Goal: Information Seeking & Learning: Learn about a topic

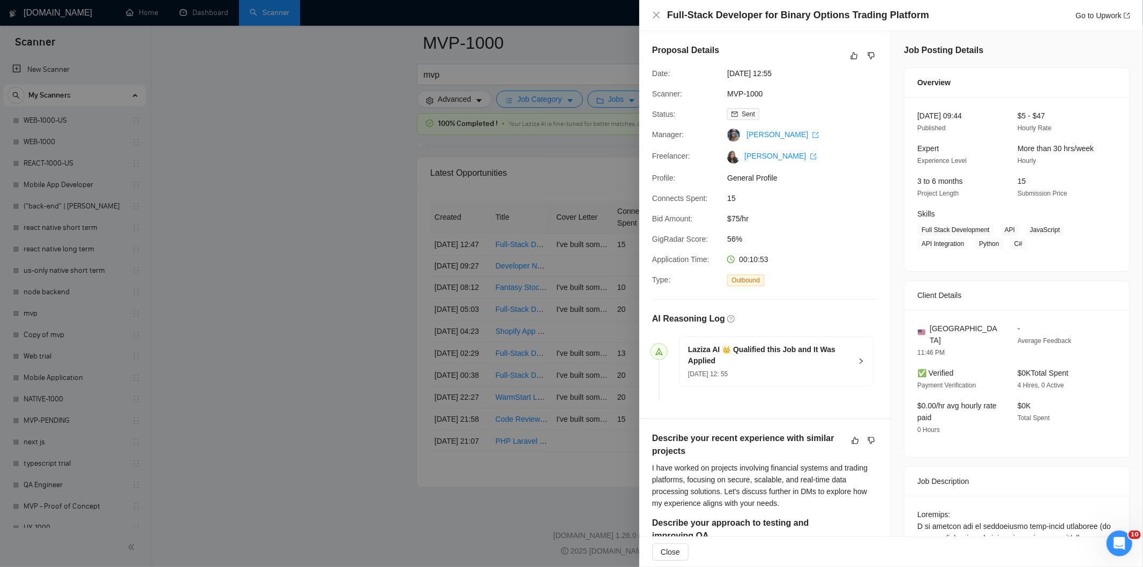
scroll to position [595, 0]
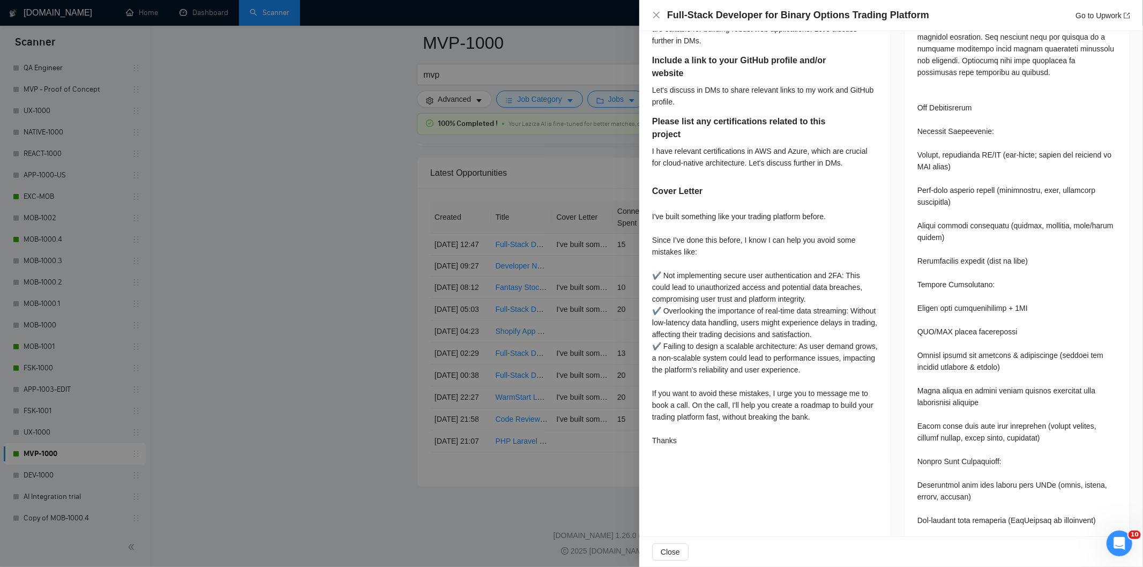
click at [657, 9] on div "Full-Stack Developer for Binary Options Trading Platform Go to Upwork" at bounding box center [891, 15] width 478 height 13
click at [656, 17] on icon "close" at bounding box center [656, 15] width 6 height 6
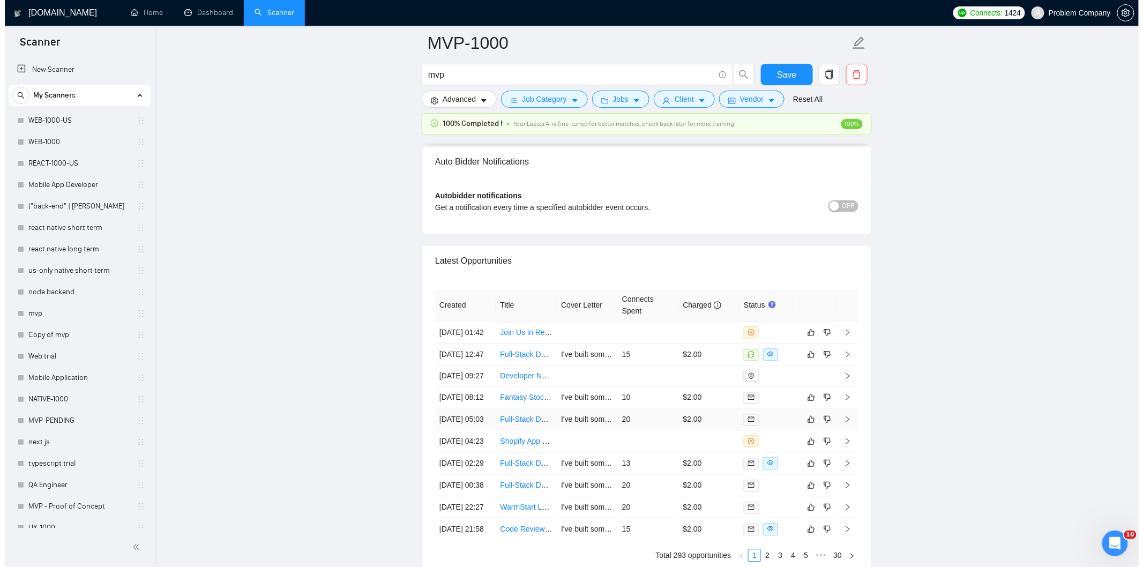
scroll to position [2468, 0]
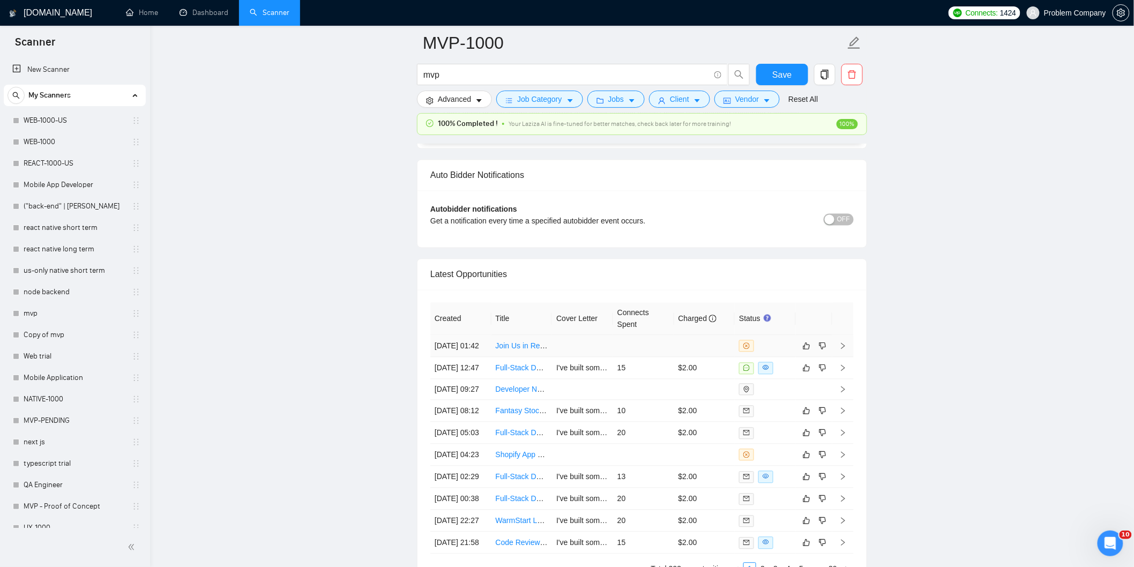
click at [474, 358] on td "29 Aug, 2025 01:42" at bounding box center [460, 347] width 61 height 22
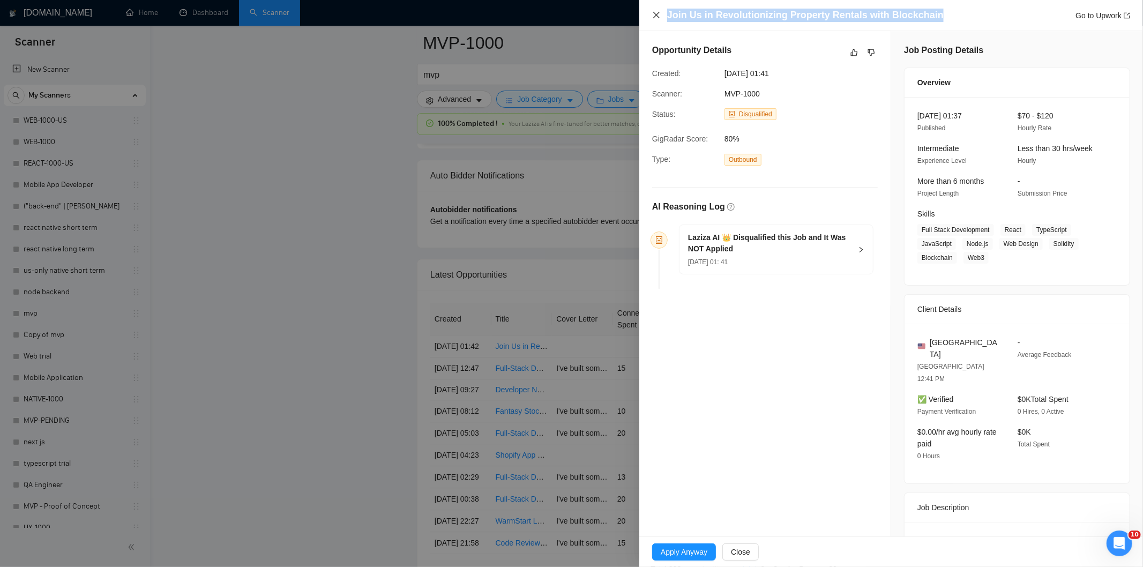
drag, startPoint x: 941, startPoint y: 11, endPoint x: 659, endPoint y: 12, distance: 281.4
click at [659, 12] on div "Join Us in Revolutionizing Property Rentals with Blockchain Go to Upwork" at bounding box center [891, 15] width 478 height 13
copy h4 "Join Us in Revolutionizing Property Rentals with Blockchain"
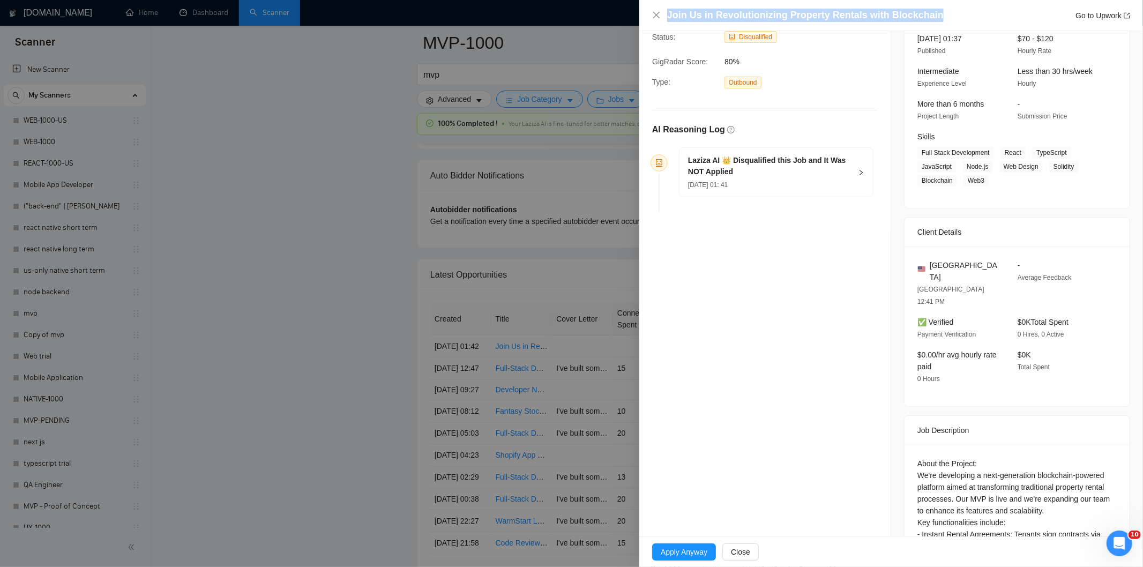
scroll to position [169, 0]
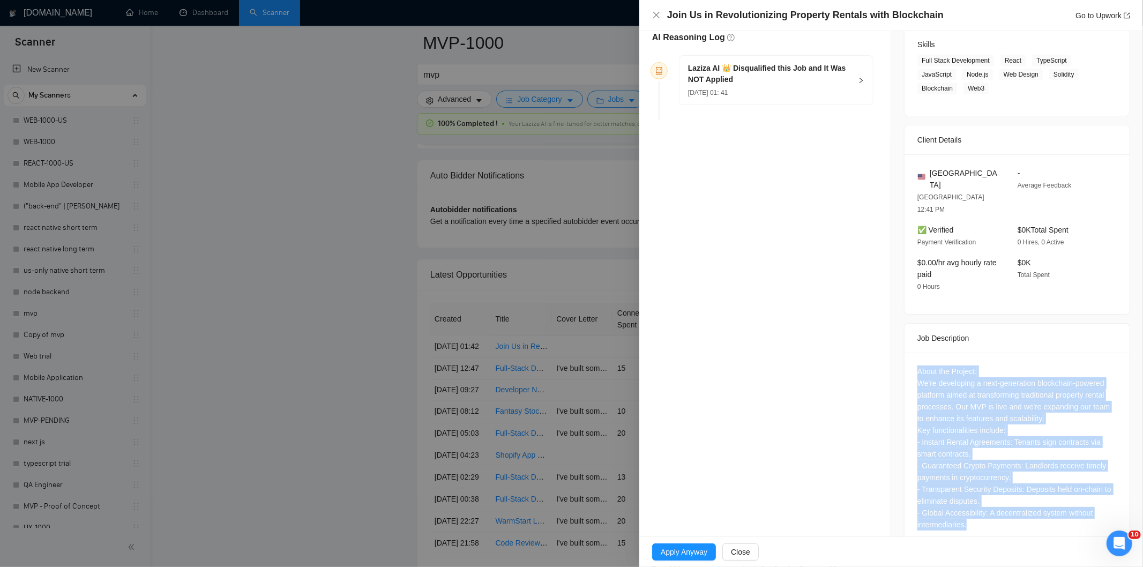
drag, startPoint x: 947, startPoint y: 400, endPoint x: 1009, endPoint y: 507, distance: 123.9
click at [1009, 507] on div "About the Project: We're developing a next-generation blockchain-powered platfo…" at bounding box center [1017, 450] width 225 height 195
copy div "About the Project: We're developing a next-generation blockchain-powered platfo…"
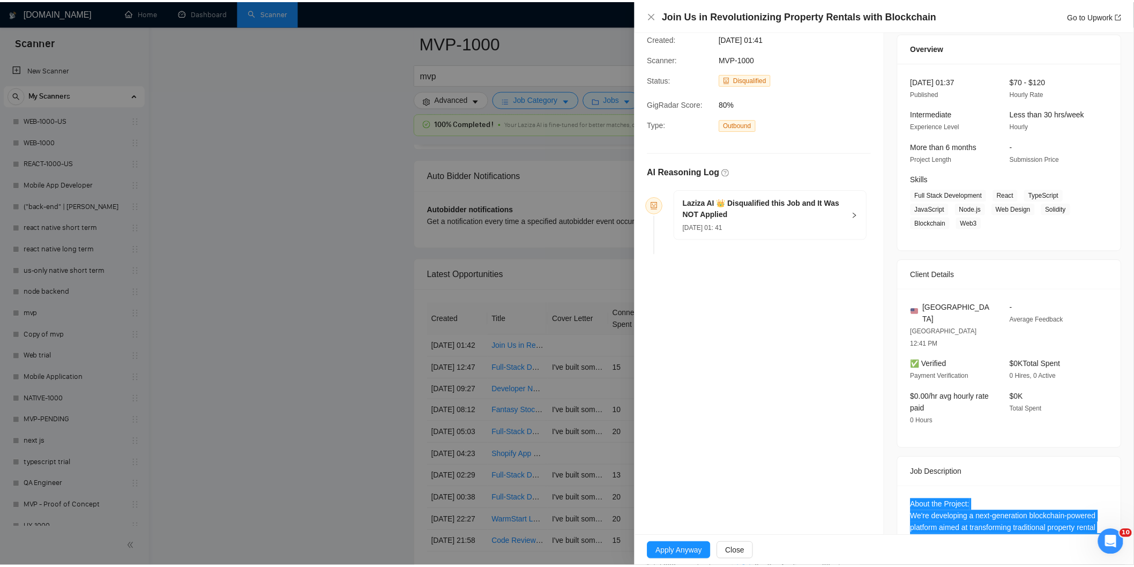
scroll to position [0, 0]
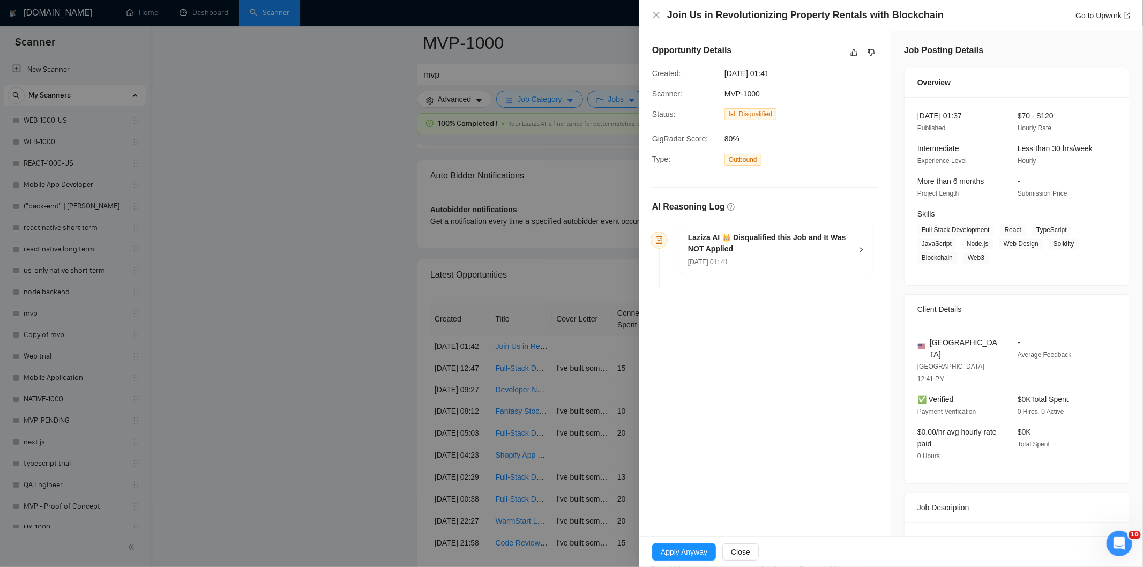
click at [816, 264] on div "29 Aug, 2025 01: 41" at bounding box center [769, 262] width 163 height 12
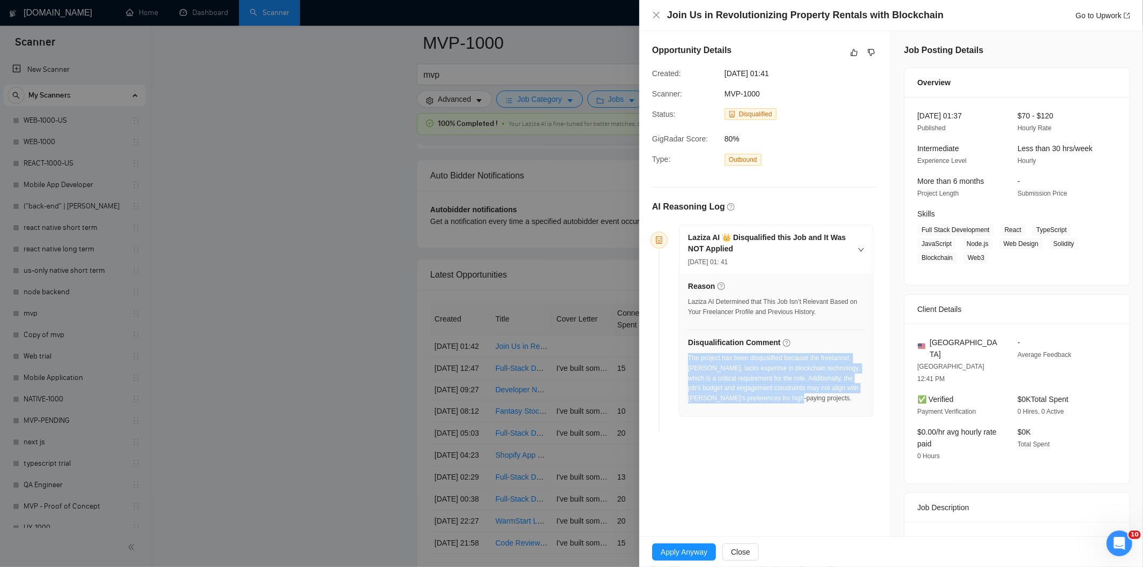
drag, startPoint x: 817, startPoint y: 404, endPoint x: 688, endPoint y: 361, distance: 135.6
click at [688, 361] on div "The project has been disqualified because the freelancer, Ria G., lacks experti…" at bounding box center [776, 381] width 176 height 57
copy div "The project has been disqualified because the freelancer, Ria G., lacks experti…"
drag, startPoint x: 814, startPoint y: 72, endPoint x: 710, endPoint y: 73, distance: 104.0
click at [710, 73] on div "Created: 29 Aug, 2025 01:41" at bounding box center [756, 74] width 217 height 12
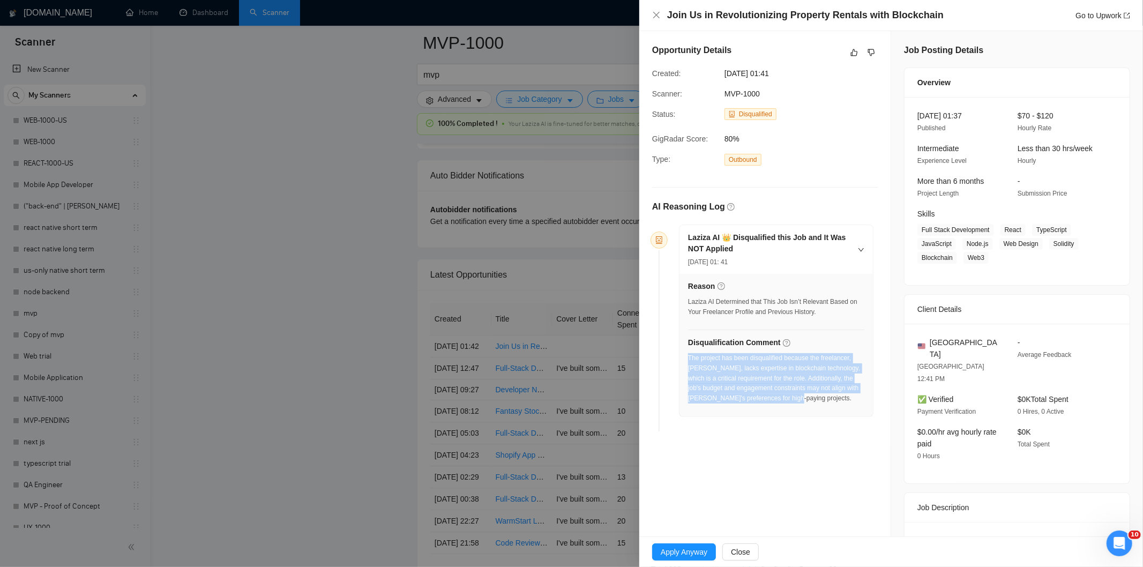
copy div "29 Aug, 2025 01:41"
click at [653, 13] on icon "close" at bounding box center [656, 15] width 9 height 9
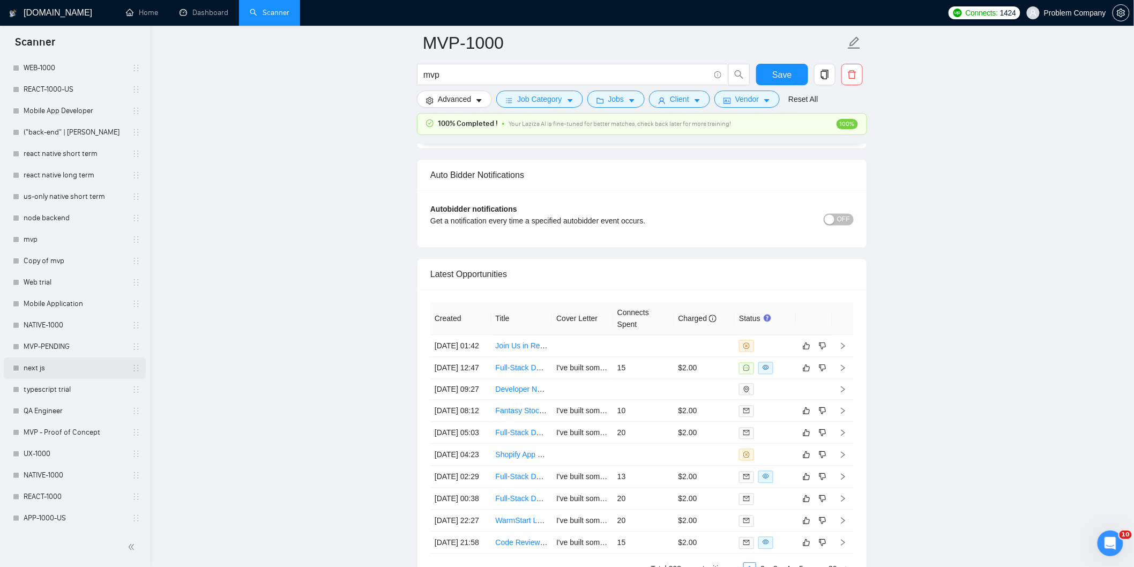
scroll to position [238, 0]
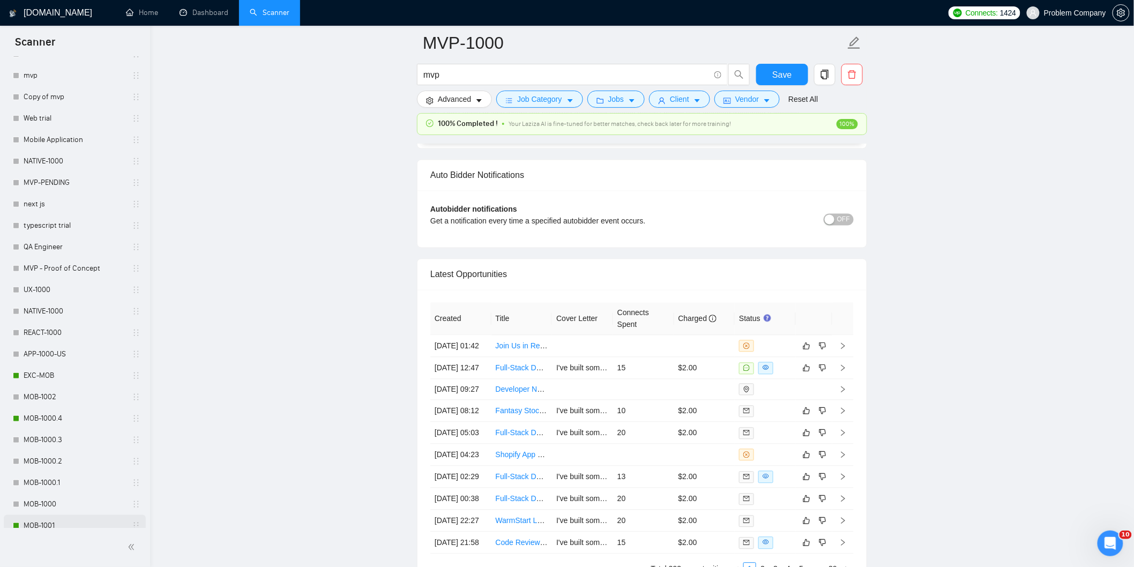
click at [49, 522] on link "MOB-1001" at bounding box center [75, 525] width 102 height 21
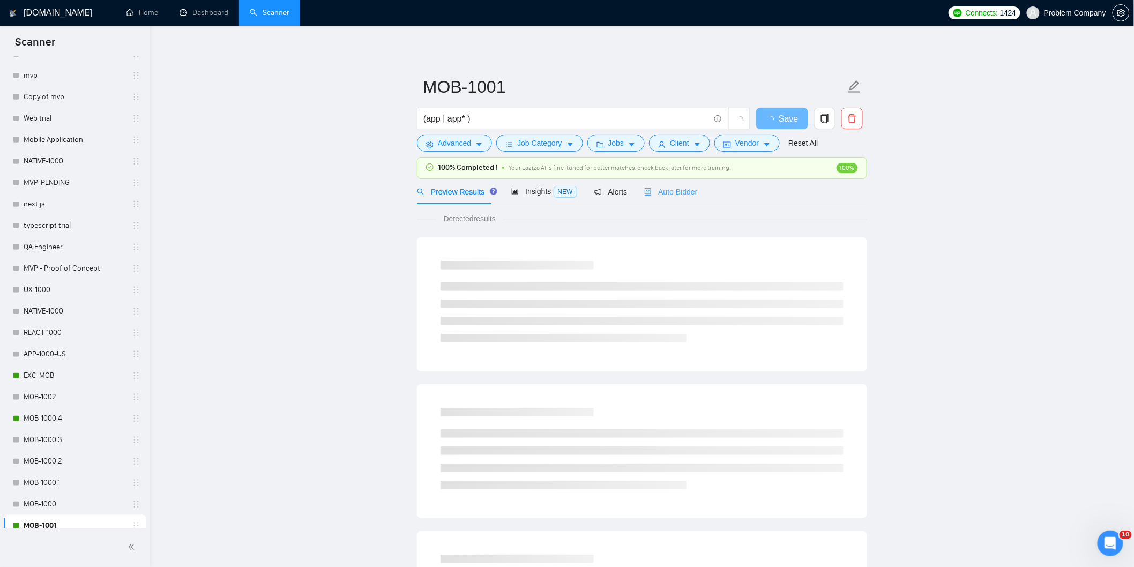
click at [684, 198] on div "Auto Bidder" at bounding box center [670, 191] width 53 height 25
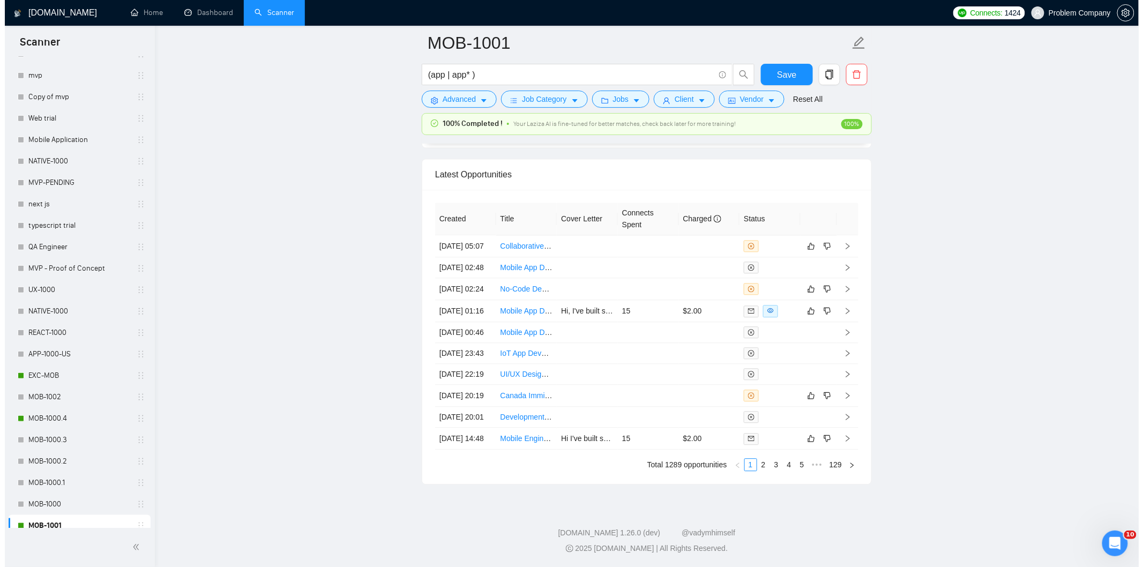
scroll to position [2620, 0]
click at [468, 300] on td "29 Aug, 2025 02:24" at bounding box center [460, 289] width 61 height 22
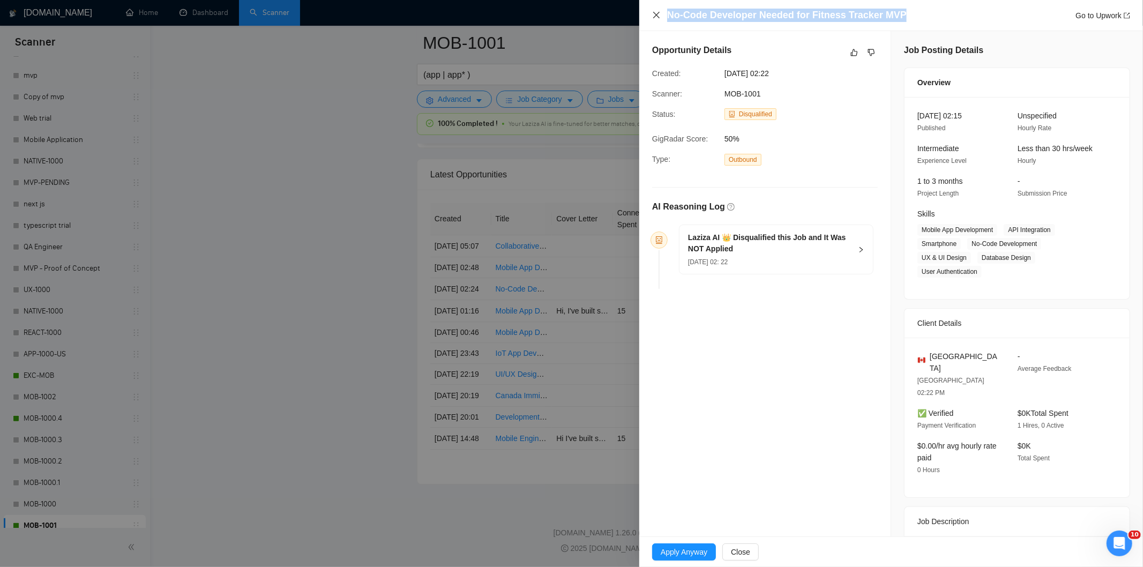
drag, startPoint x: 909, startPoint y: 15, endPoint x: 656, endPoint y: 19, distance: 253.6
click at [656, 19] on div "No-Code Developer Needed for Fitness Tracker MVP Go to Upwork" at bounding box center [891, 15] width 478 height 13
copy h4 "No-Code Developer Needed for Fitness Tracker MVP"
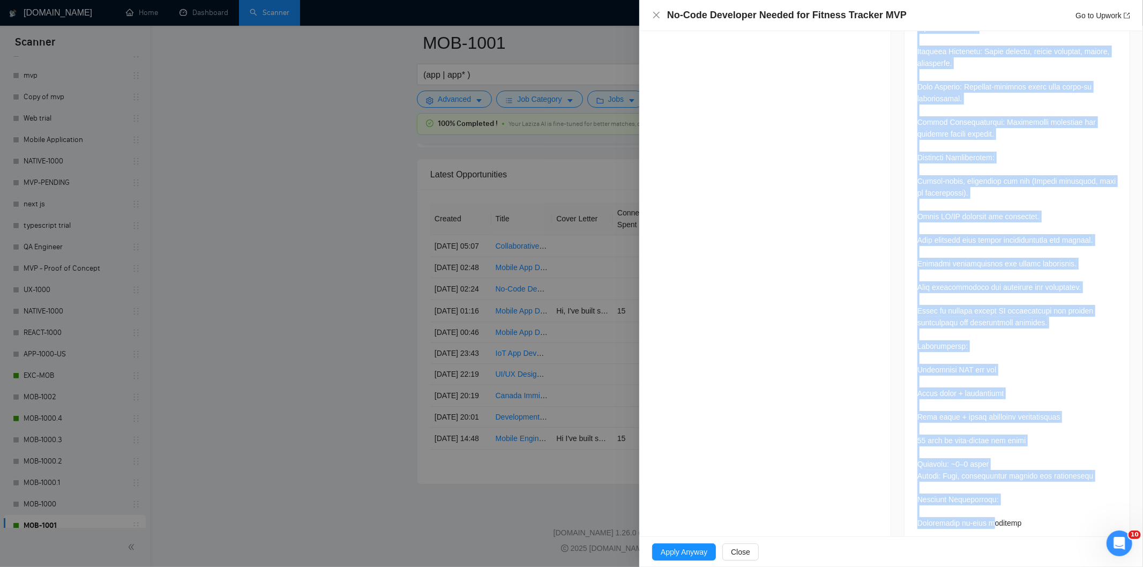
scroll to position [855, 0]
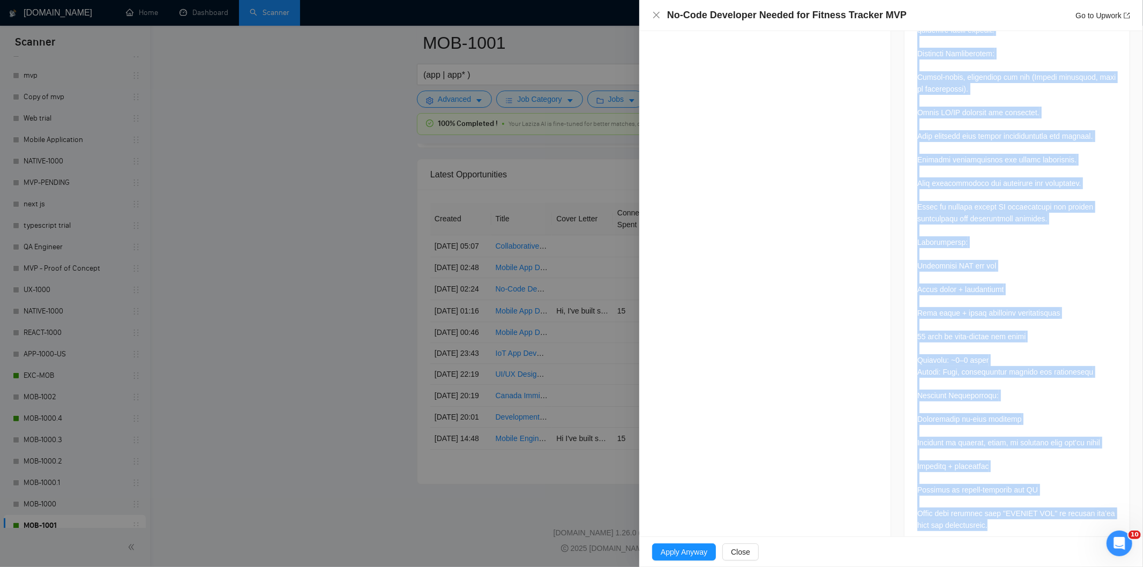
drag, startPoint x: 909, startPoint y: 231, endPoint x: 1021, endPoint y: 501, distance: 292.2
click at [1021, 501] on div at bounding box center [1017, 114] width 225 height 867
copy div "Overview: Looking for an experienced no-code developer to build the MVP for Fit…"
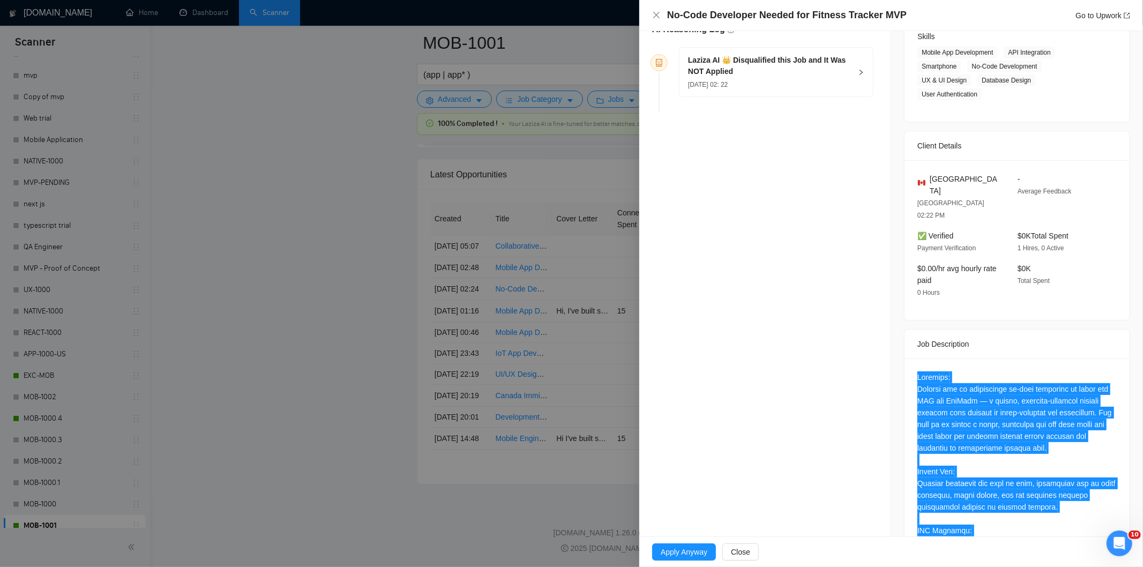
scroll to position [140, 0]
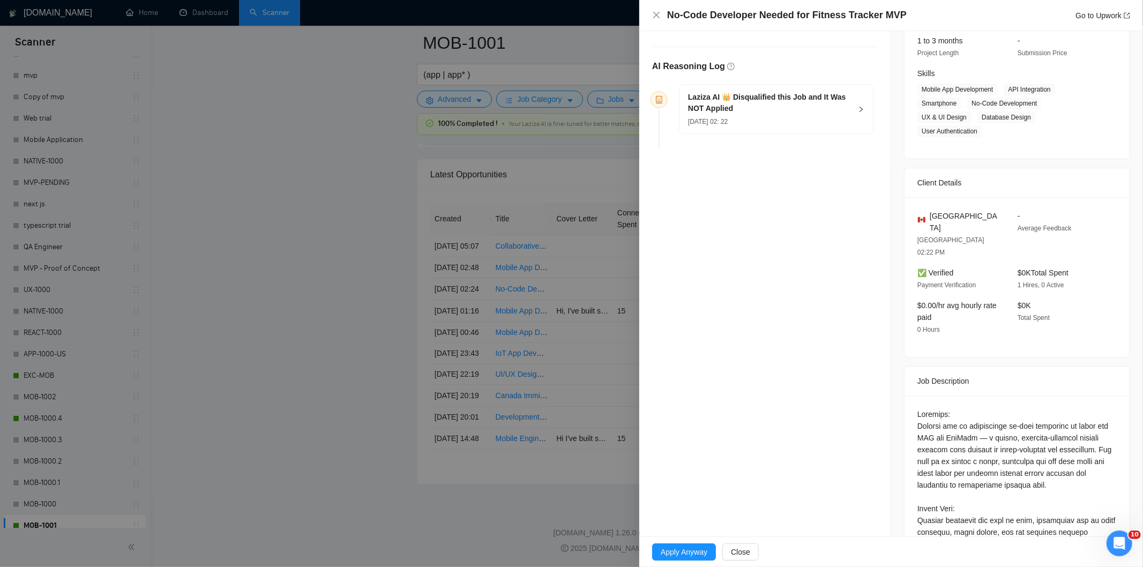
click at [793, 122] on div "29 Aug, 2025 02: 22" at bounding box center [769, 121] width 163 height 12
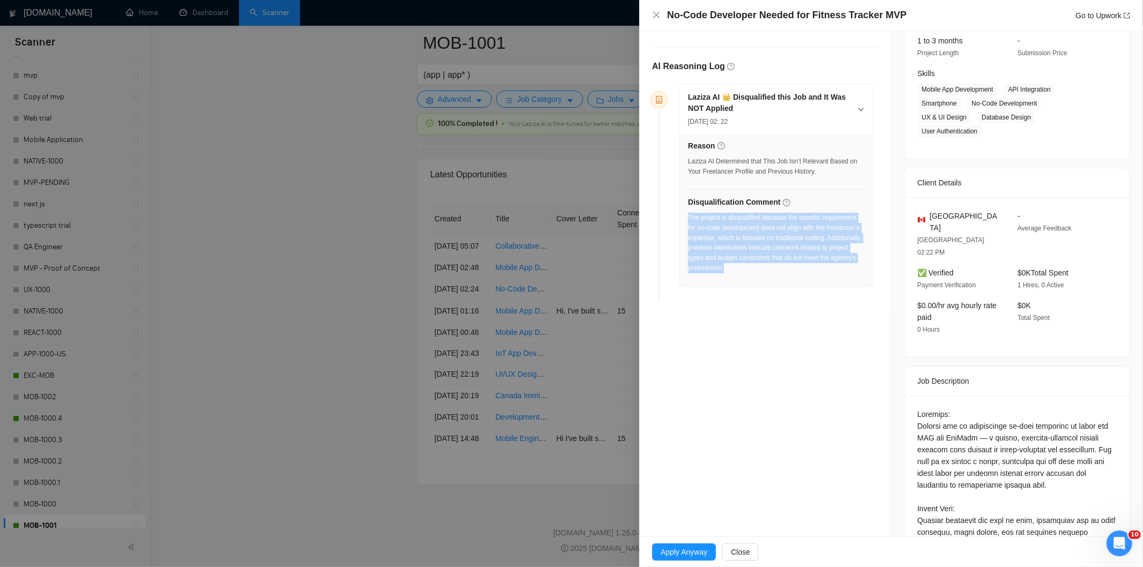
drag, startPoint x: 778, startPoint y: 270, endPoint x: 688, endPoint y: 219, distance: 103.7
click at [688, 219] on div "The project is disqualified because the specific requirement for no-code develo…" at bounding box center [776, 243] width 176 height 61
copy div "The project is disqualified because the specific requirement for no-code develo…"
click at [659, 18] on icon "close" at bounding box center [656, 15] width 6 height 6
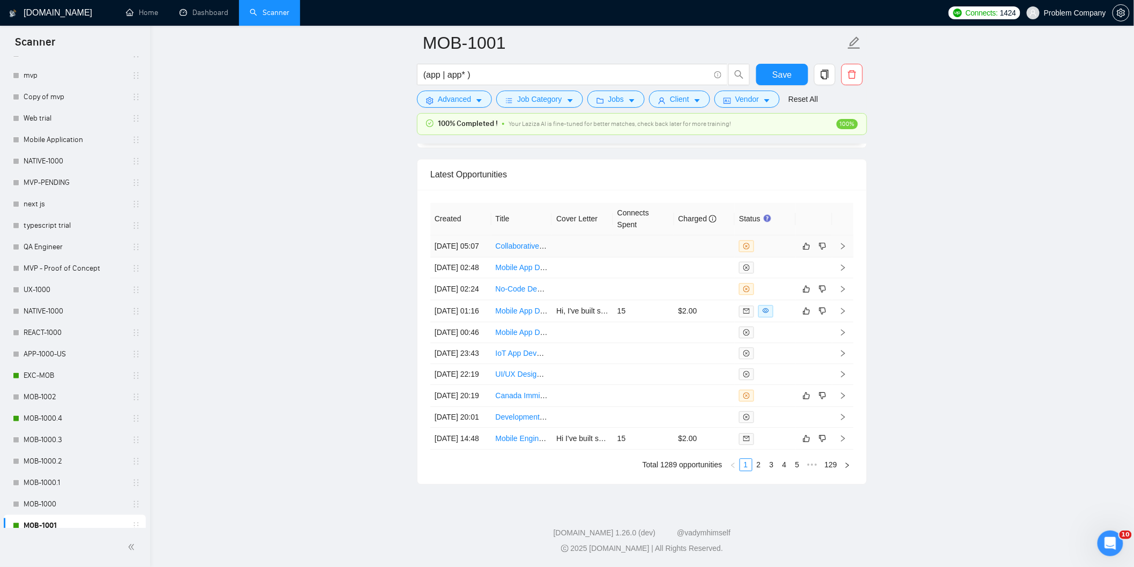
click at [464, 254] on td "29 Aug, 2025 05:07" at bounding box center [460, 246] width 61 height 22
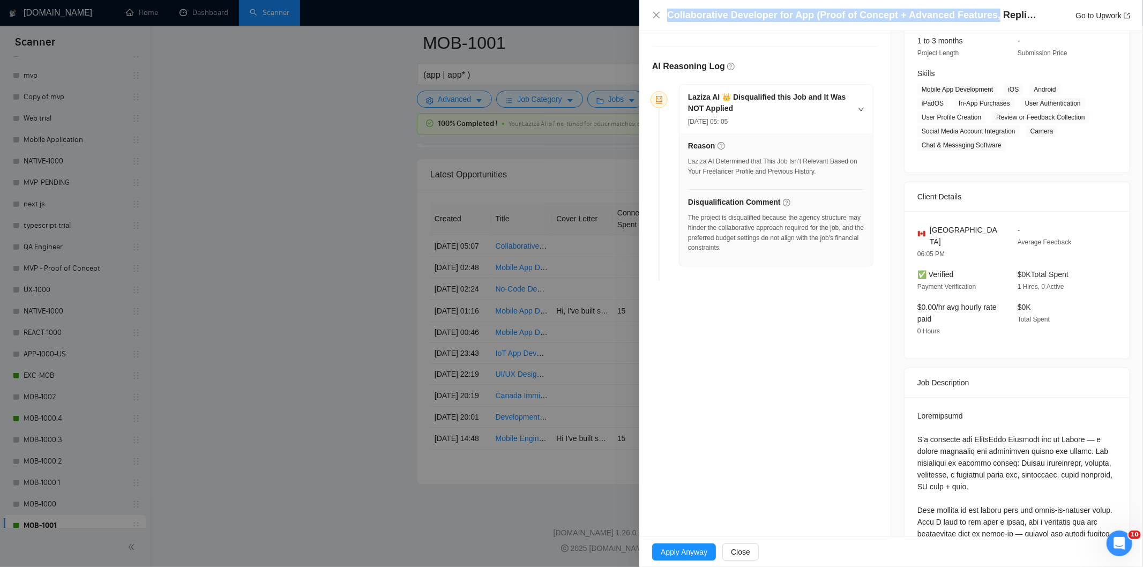
drag, startPoint x: 985, startPoint y: 15, endPoint x: 651, endPoint y: 12, distance: 334.5
click at [651, 12] on div "Collaborative Developer for App (Proof of Concept + Advanced Features, Replit-B…" at bounding box center [891, 15] width 504 height 31
copy h4 "Collaborative Developer for App (Proof of Concept + Advanced Features,"
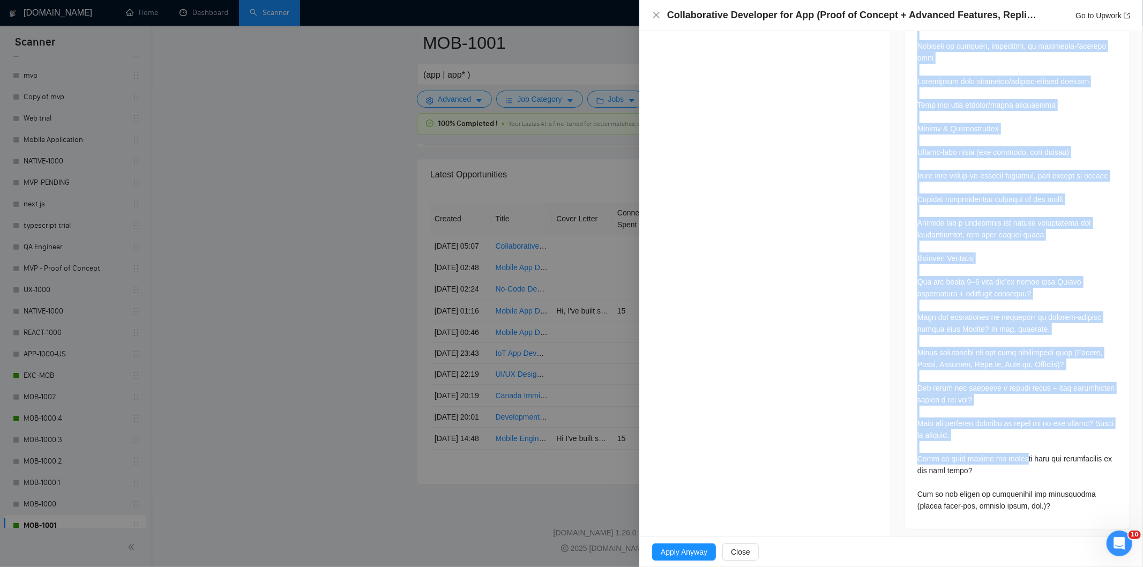
scroll to position [1341, 0]
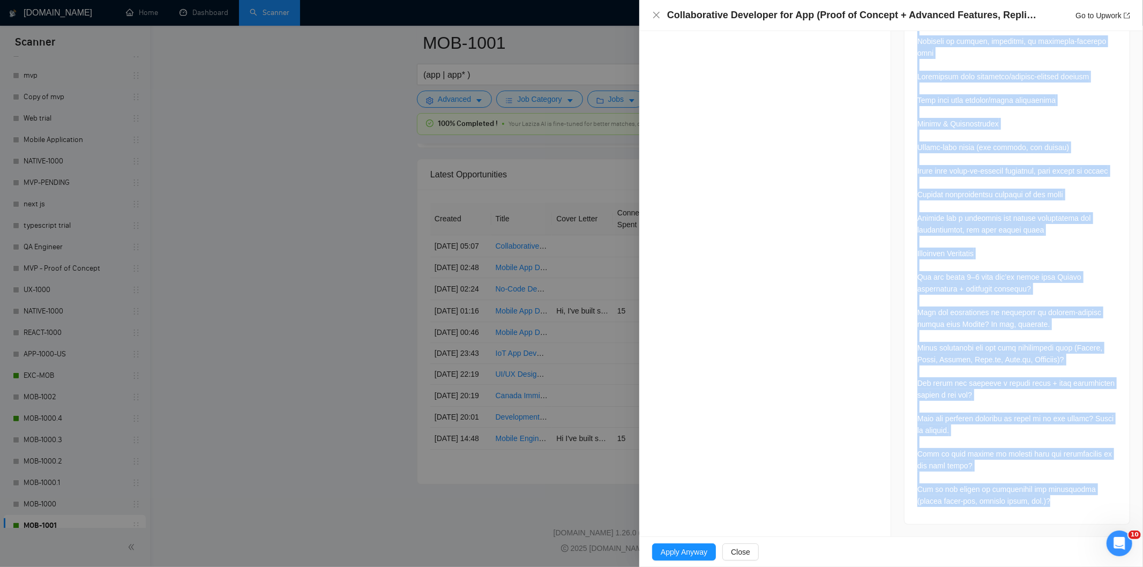
drag, startPoint x: 913, startPoint y: 103, endPoint x: 1058, endPoint y: 505, distance: 427.8
copy div "Description I’m building the EarthSong Movement app on Replit — a global commun…"
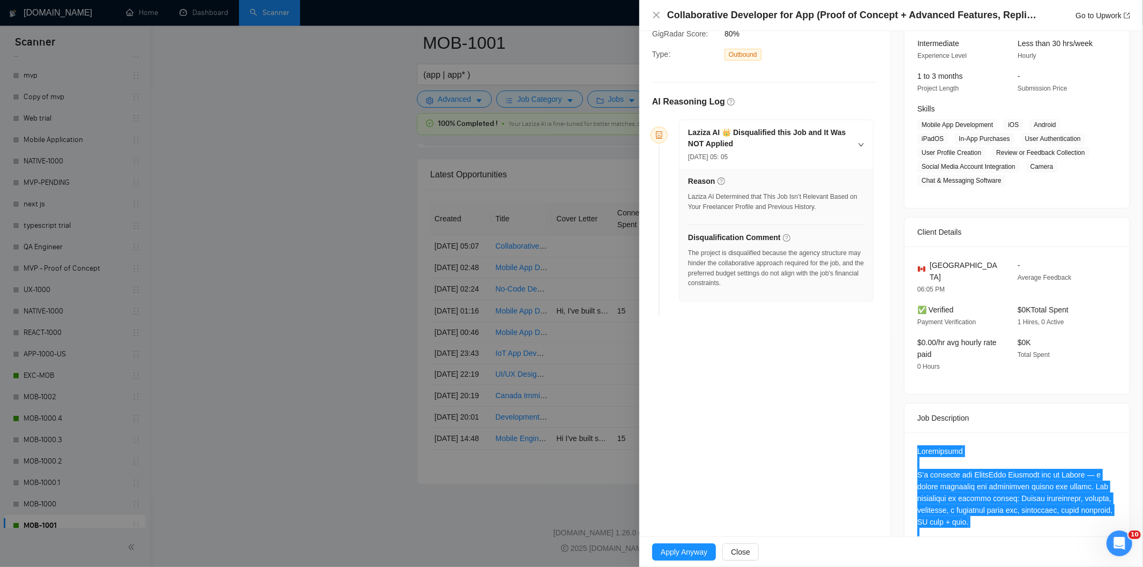
scroll to position [30, 0]
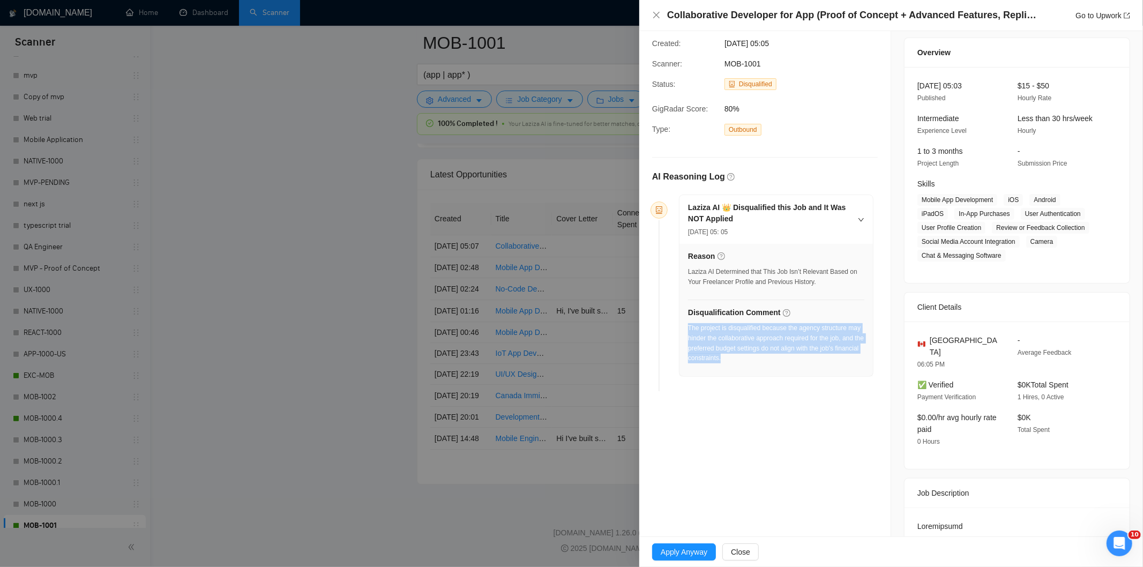
drag, startPoint x: 757, startPoint y: 366, endPoint x: 688, endPoint y: 330, distance: 78.2
click at [688, 330] on div "The project is disqualified because the agency structure may hinder the collabo…" at bounding box center [776, 346] width 176 height 47
copy div "The project is disqualified because the agency structure may hinder the collabo…"
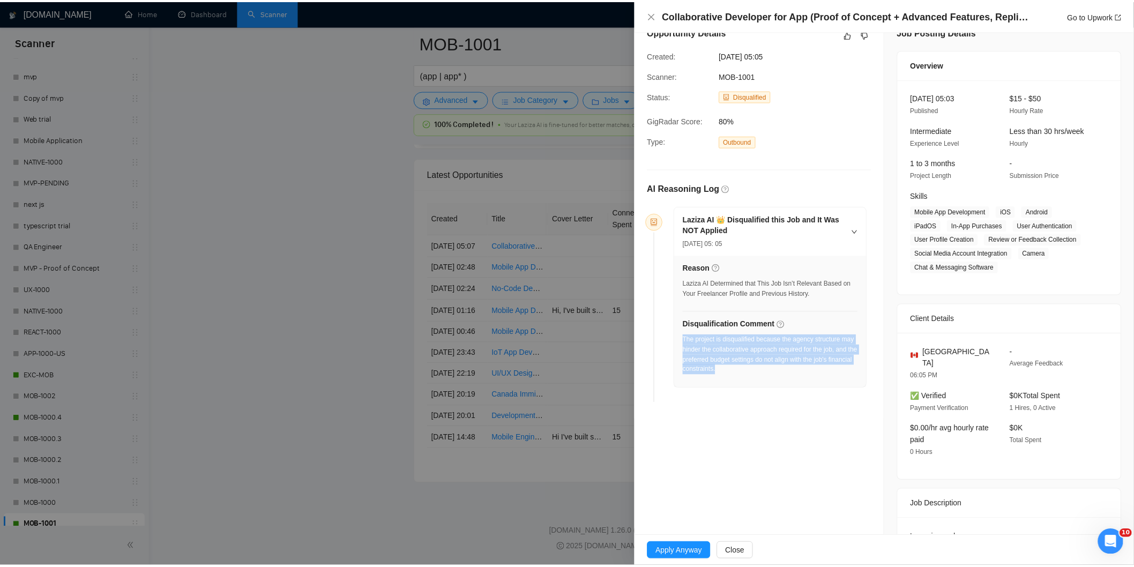
scroll to position [0, 0]
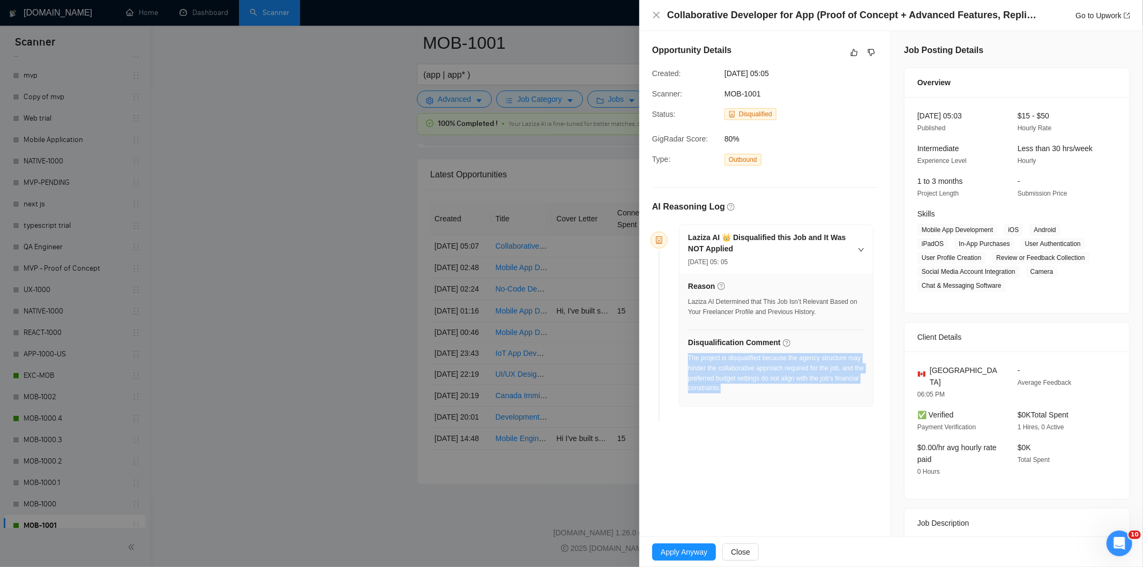
drag, startPoint x: 801, startPoint y: 70, endPoint x: 721, endPoint y: 68, distance: 79.4
click at [721, 68] on div "29 Aug, 2025 05:05" at bounding box center [774, 74] width 109 height 12
click at [657, 18] on icon "close" at bounding box center [656, 15] width 9 height 9
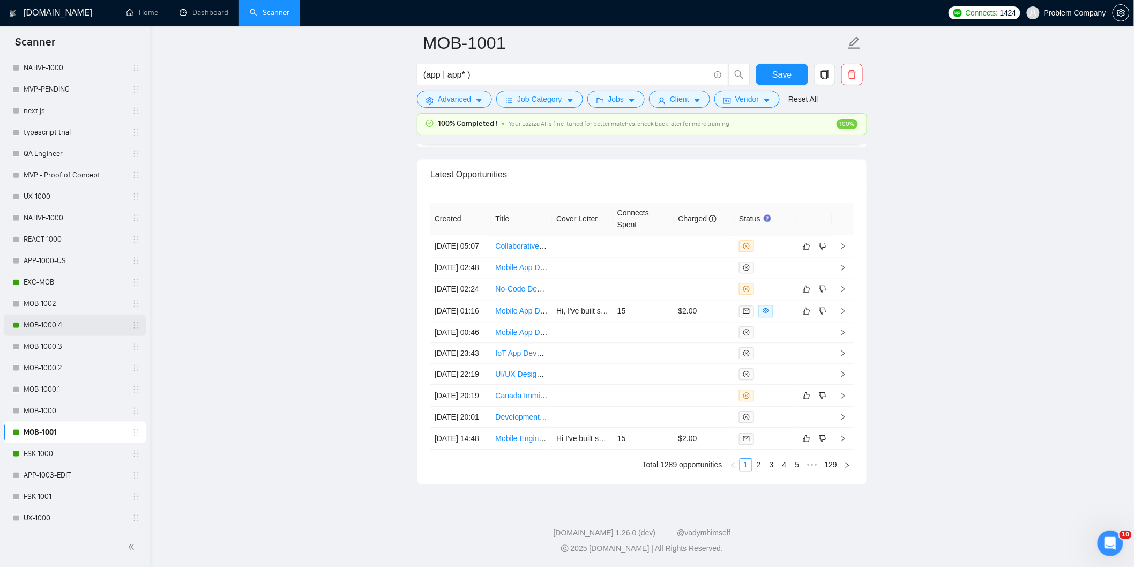
scroll to position [357, 0]
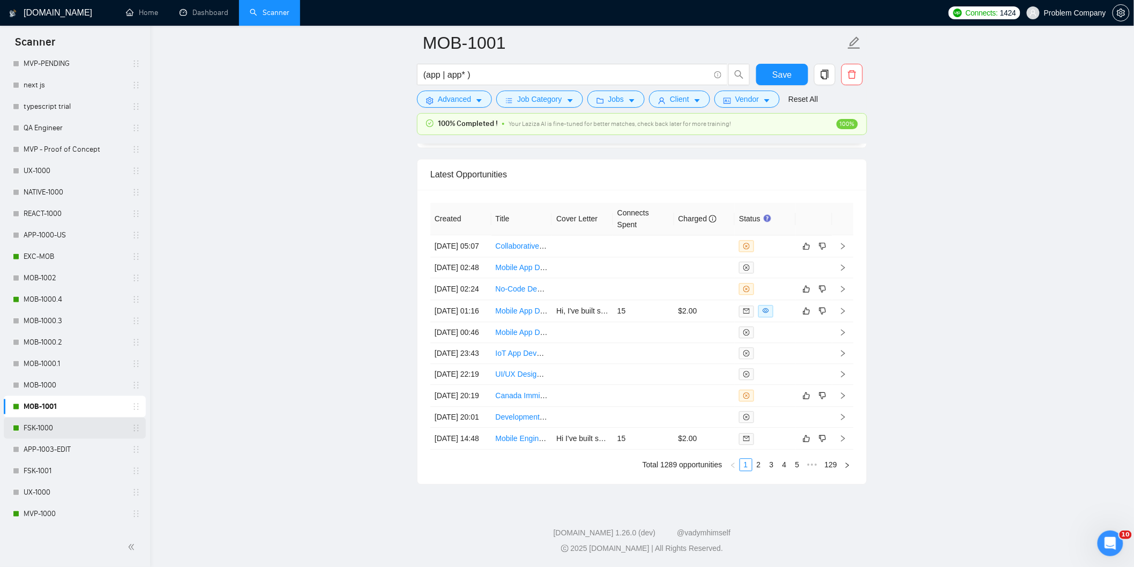
click at [61, 425] on link "FSK-1000" at bounding box center [75, 428] width 102 height 21
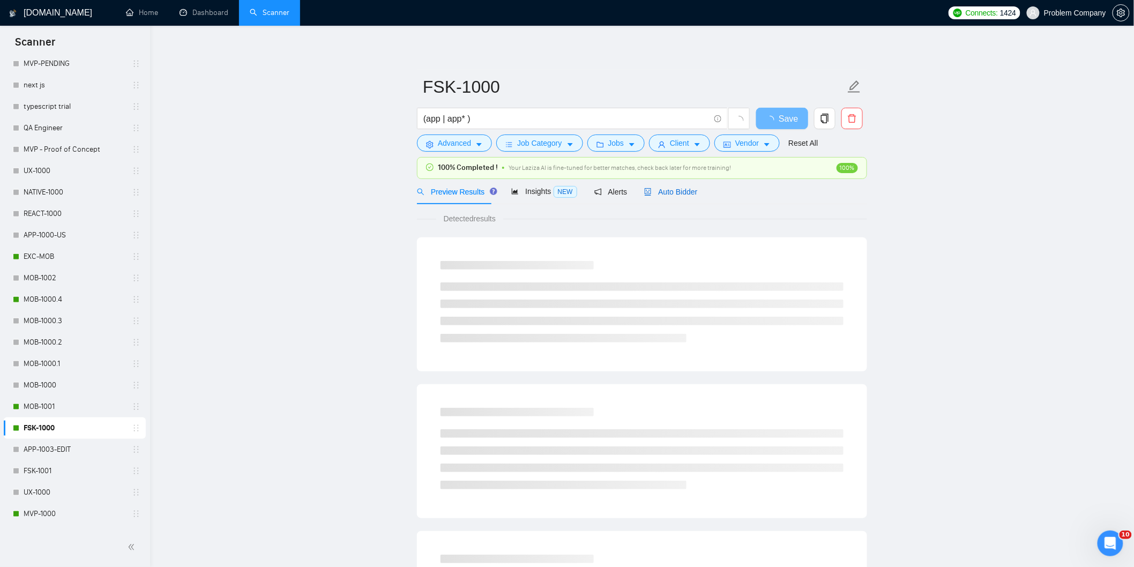
click at [661, 195] on span "Auto Bidder" at bounding box center [670, 192] width 53 height 9
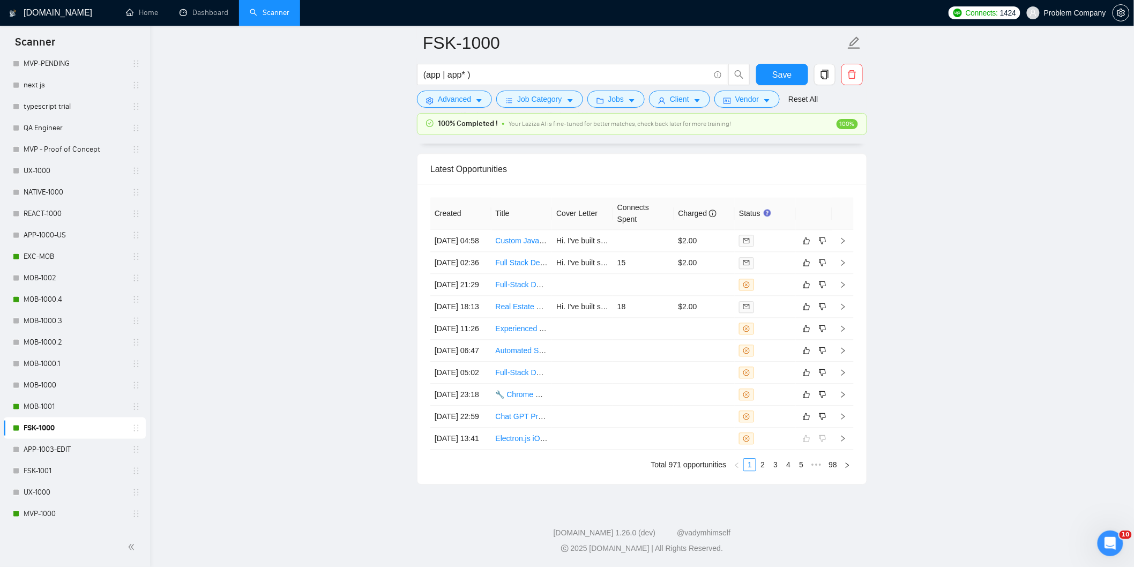
scroll to position [2680, 0]
click at [763, 471] on link "2" at bounding box center [763, 465] width 12 height 12
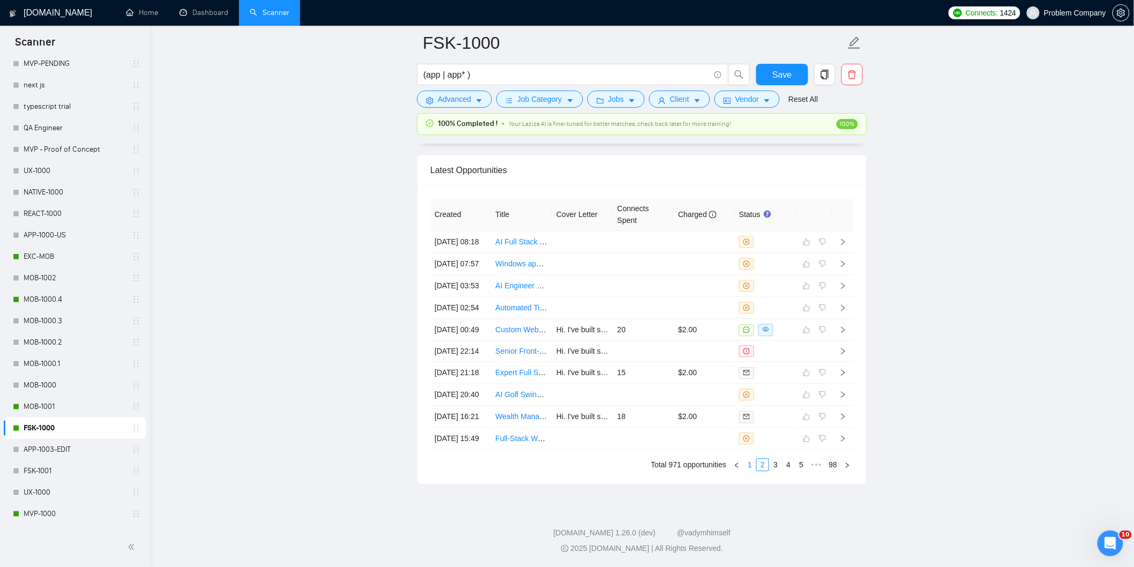
click at [749, 471] on link "1" at bounding box center [750, 465] width 12 height 12
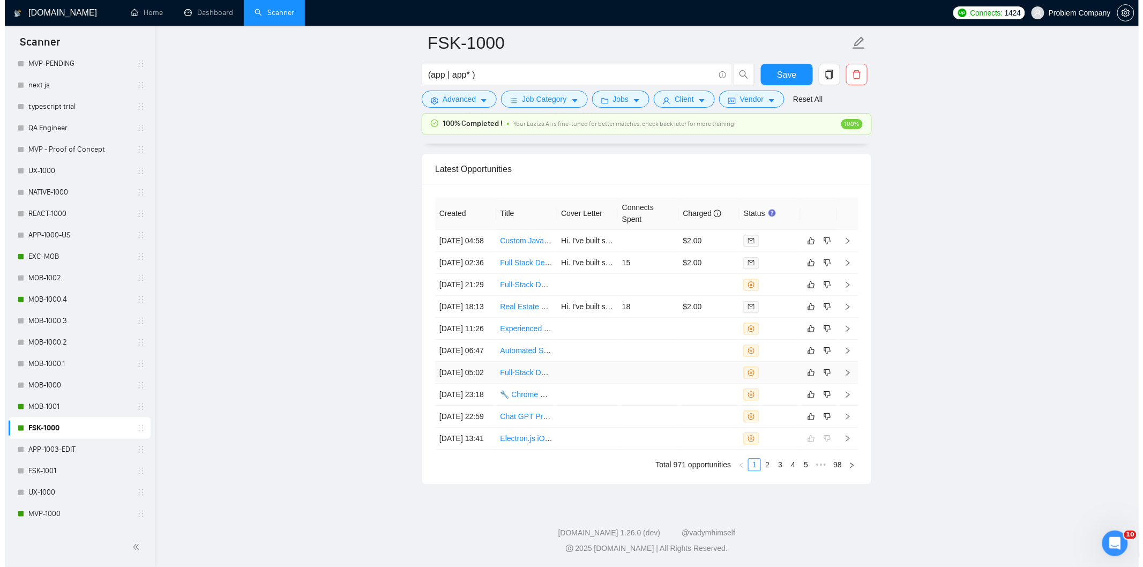
scroll to position [2620, 0]
click at [463, 318] on td "28 Aug, 2025 18:13" at bounding box center [460, 307] width 61 height 22
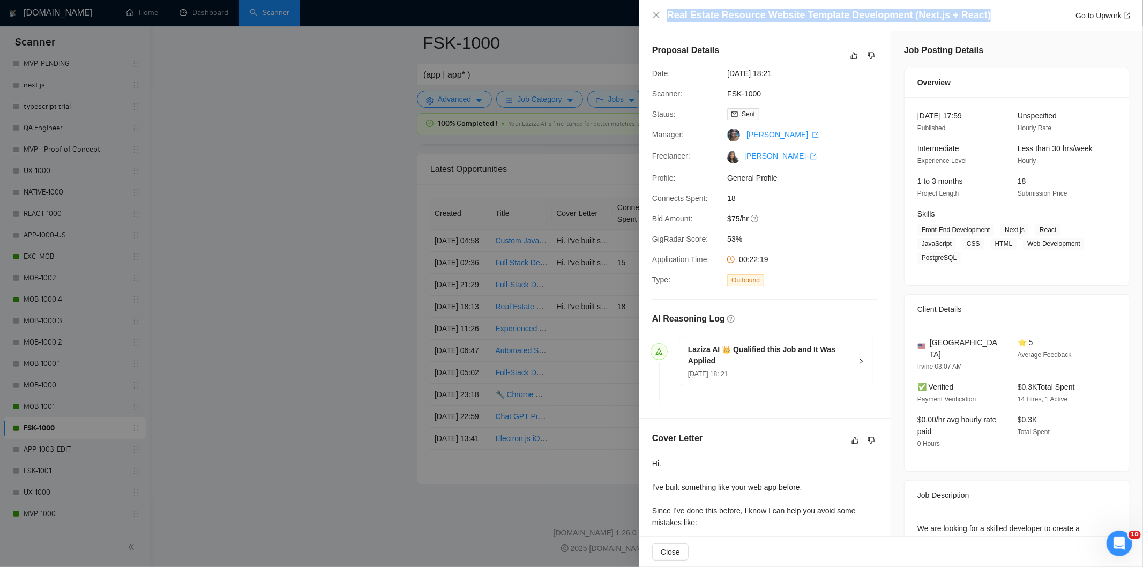
drag, startPoint x: 987, startPoint y: 9, endPoint x: 671, endPoint y: 4, distance: 315.7
click at [671, 3] on div "Real Estate Resource Website Template Development (Next.js + React) Go to Upwork" at bounding box center [891, 15] width 504 height 31
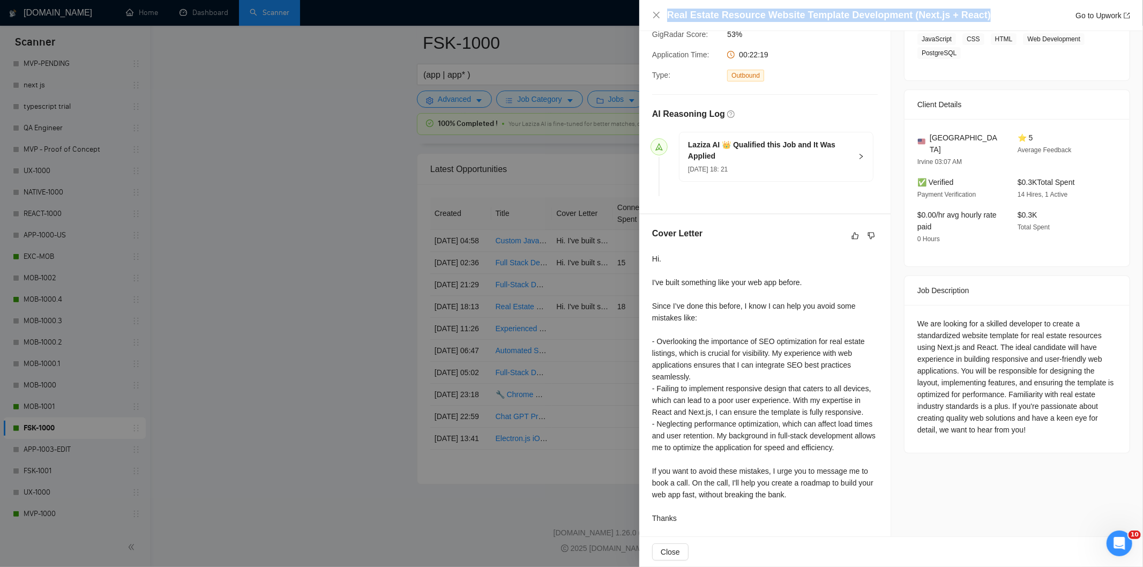
scroll to position [222, 0]
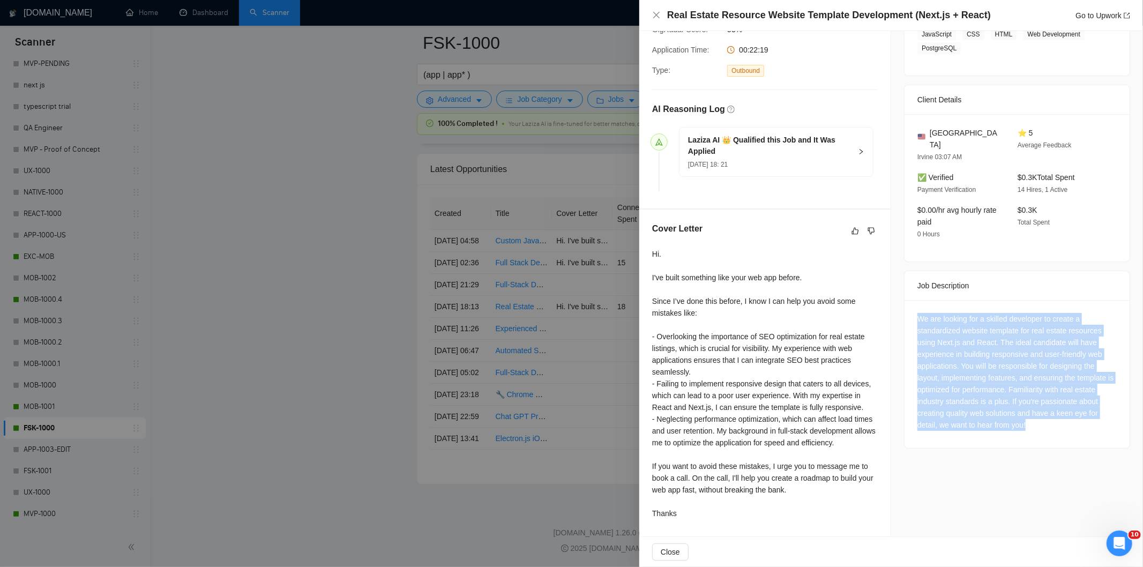
drag, startPoint x: 914, startPoint y: 296, endPoint x: 1070, endPoint y: 410, distance: 193.0
click at [1070, 410] on div "We are looking for a skilled developer to create a standardized website templat…" at bounding box center [1017, 374] width 225 height 148
click at [658, 17] on icon "close" at bounding box center [656, 15] width 6 height 6
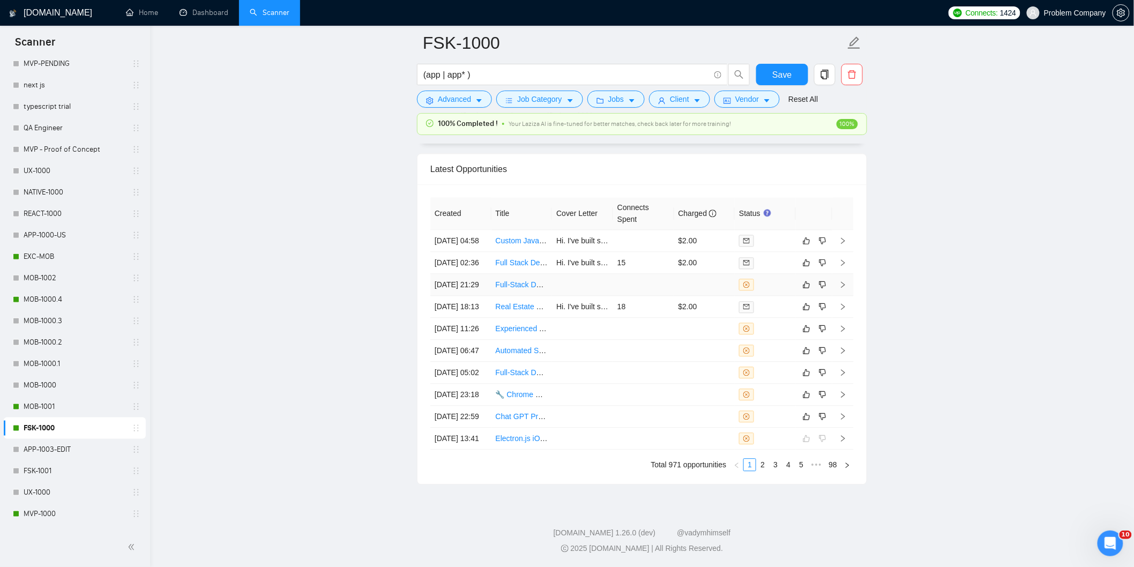
click at [467, 296] on td "28 Aug, 2025 21:29" at bounding box center [460, 285] width 61 height 22
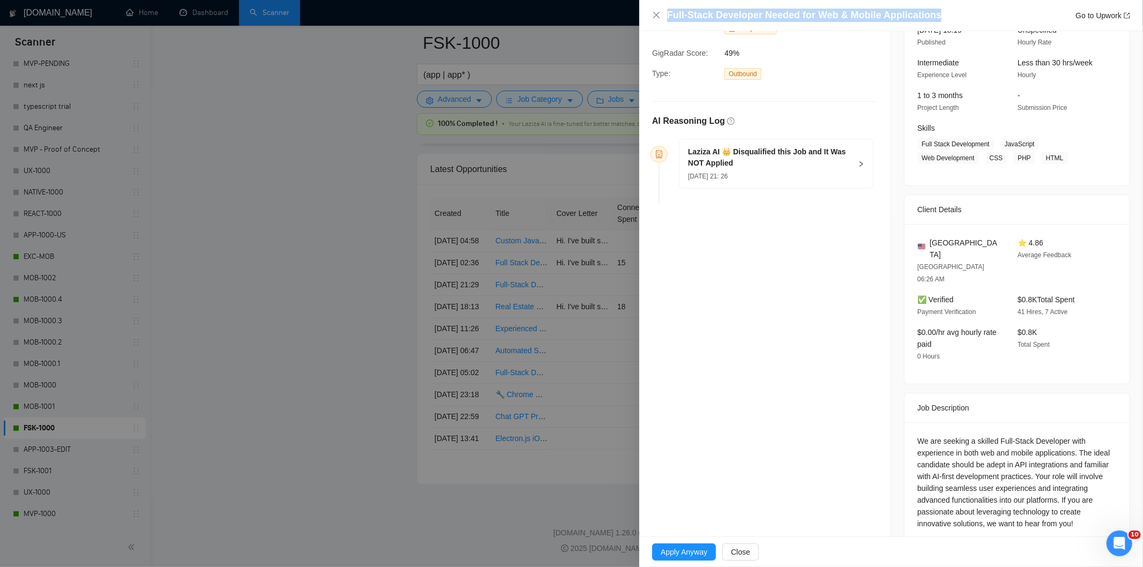
drag, startPoint x: 943, startPoint y: 18, endPoint x: 662, endPoint y: 16, distance: 281.4
click at [662, 16] on div "Full-Stack Developer Needed for Web & Mobile Applications Go to Upwork" at bounding box center [891, 15] width 478 height 13
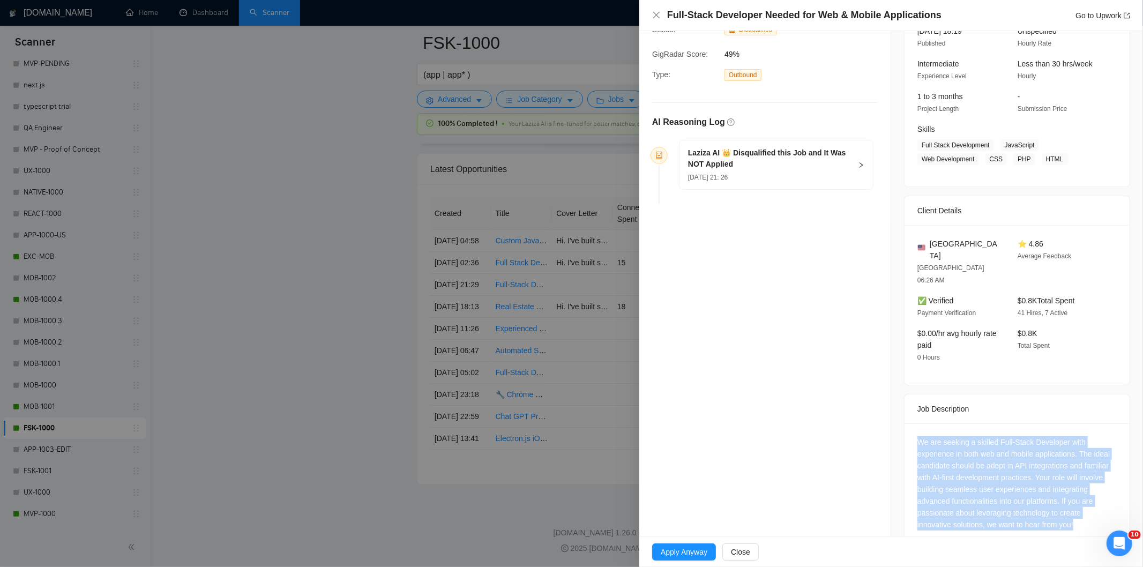
drag, startPoint x: 908, startPoint y: 409, endPoint x: 1076, endPoint y: 510, distance: 196.4
click at [1076, 510] on div "We are seeking a skilled Full-Stack Developer with experience in both web and m…" at bounding box center [1017, 485] width 225 height 124
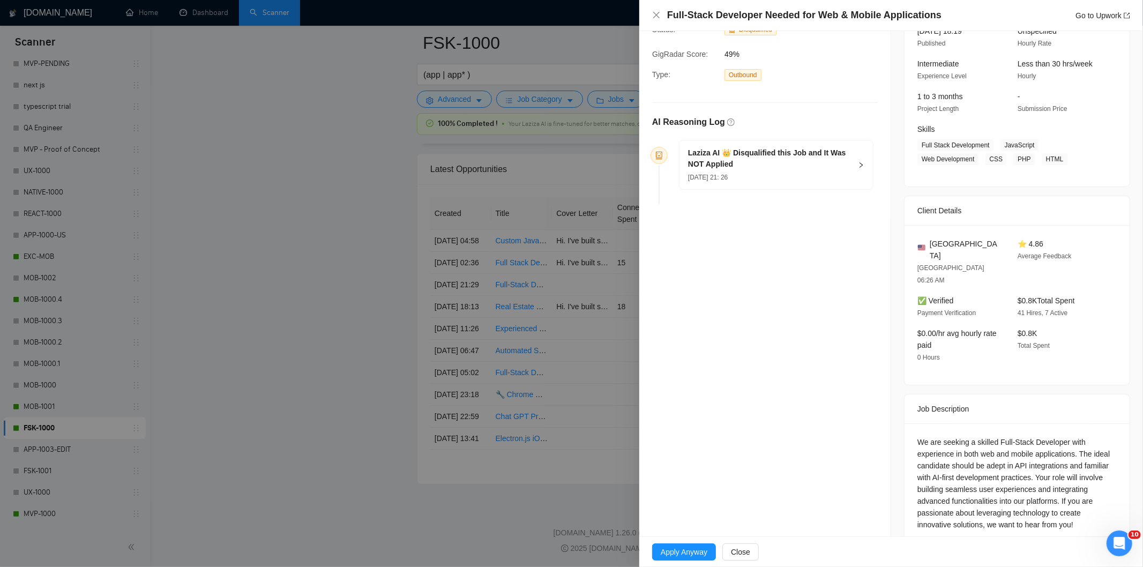
click at [791, 177] on div "28 Aug, 2025 21: 26" at bounding box center [769, 177] width 163 height 12
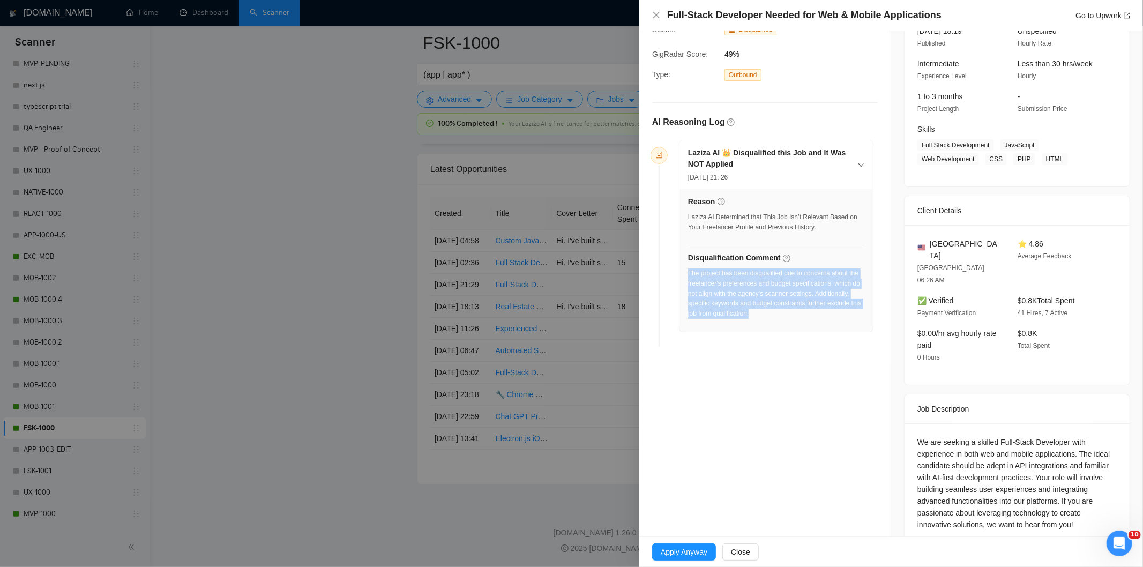
drag, startPoint x: 776, startPoint y: 318, endPoint x: 689, endPoint y: 276, distance: 97.1
click at [689, 276] on div "The project has been disqualified due to concerns about the freelancer's prefer…" at bounding box center [776, 294] width 176 height 50
click at [653, 17] on icon "close" at bounding box center [656, 15] width 9 height 9
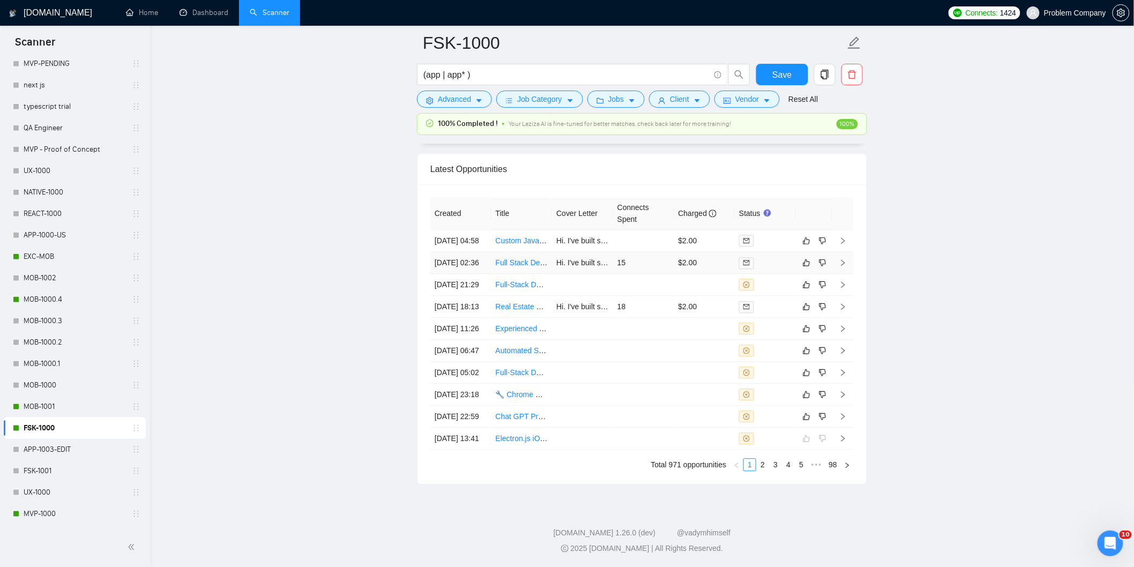
click at [472, 274] on td "29 Aug, 2025 02:36" at bounding box center [460, 263] width 61 height 22
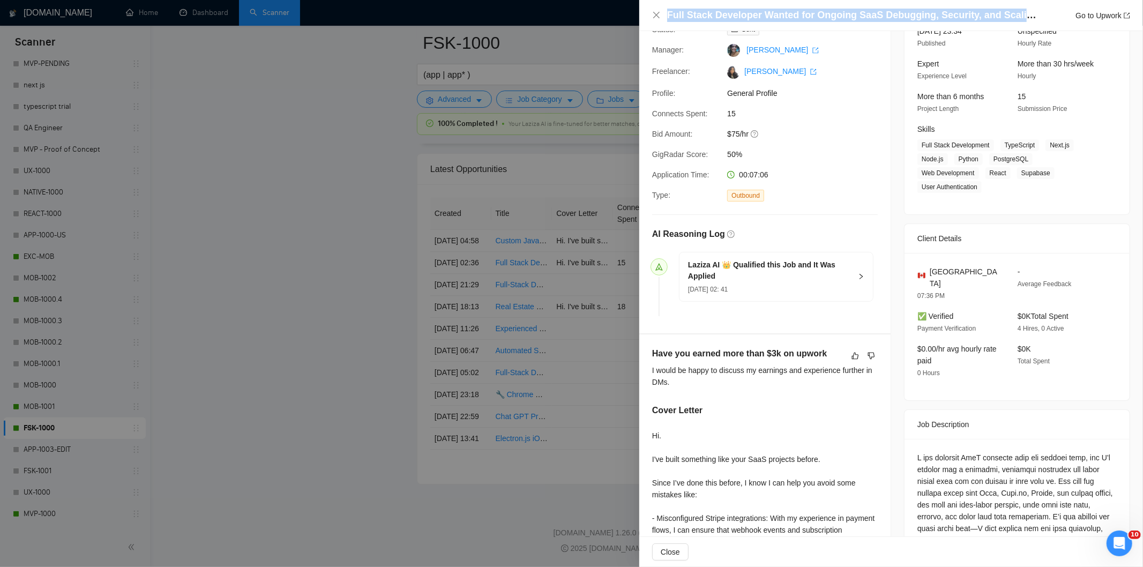
drag, startPoint x: 1020, startPoint y: 13, endPoint x: 637, endPoint y: 30, distance: 383.6
click at [637, 30] on div "Full Stack Developer Wanted for Ongoing SaaS Debugging, Security, and Scaling W…" at bounding box center [571, 283] width 1143 height 567
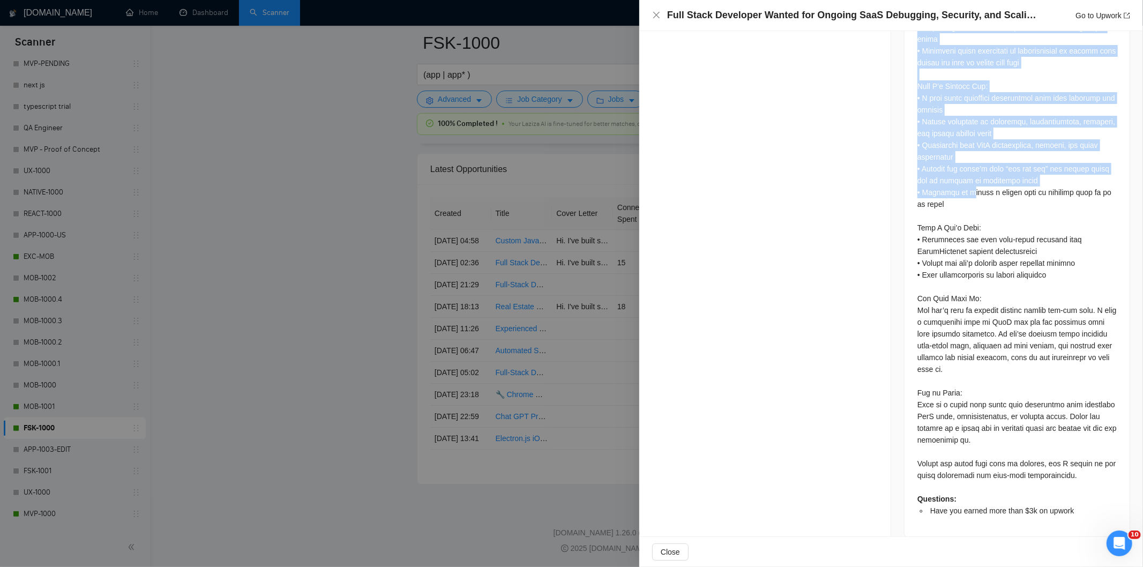
scroll to position [764, 0]
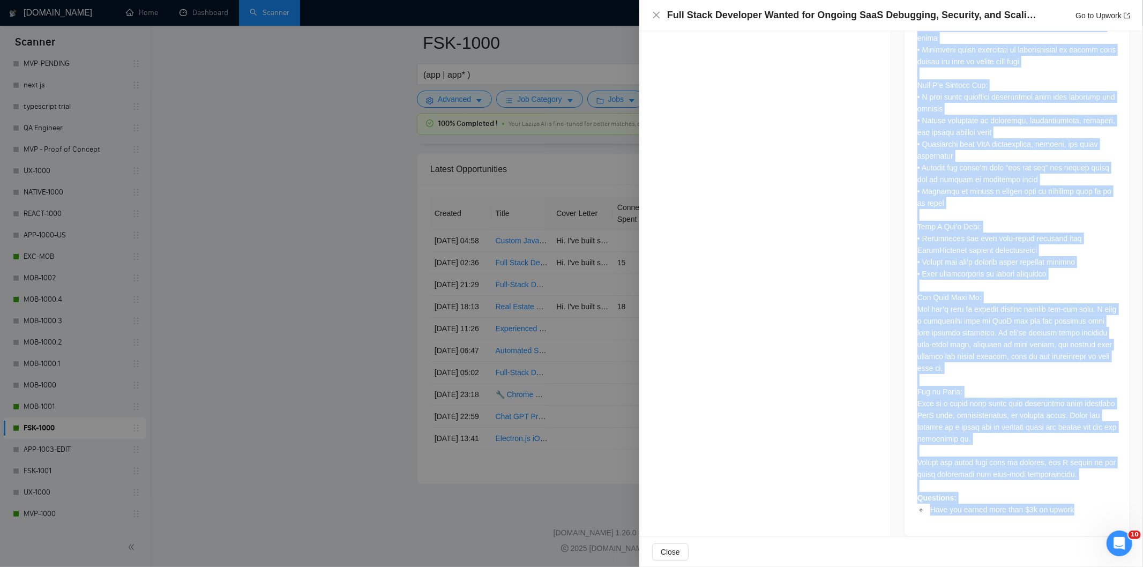
drag, startPoint x: 910, startPoint y: 87, endPoint x: 1089, endPoint y: 505, distance: 454.6
click at [1089, 505] on div "Questions: Have you earned more than $3k on upwork" at bounding box center [1017, 148] width 225 height 776
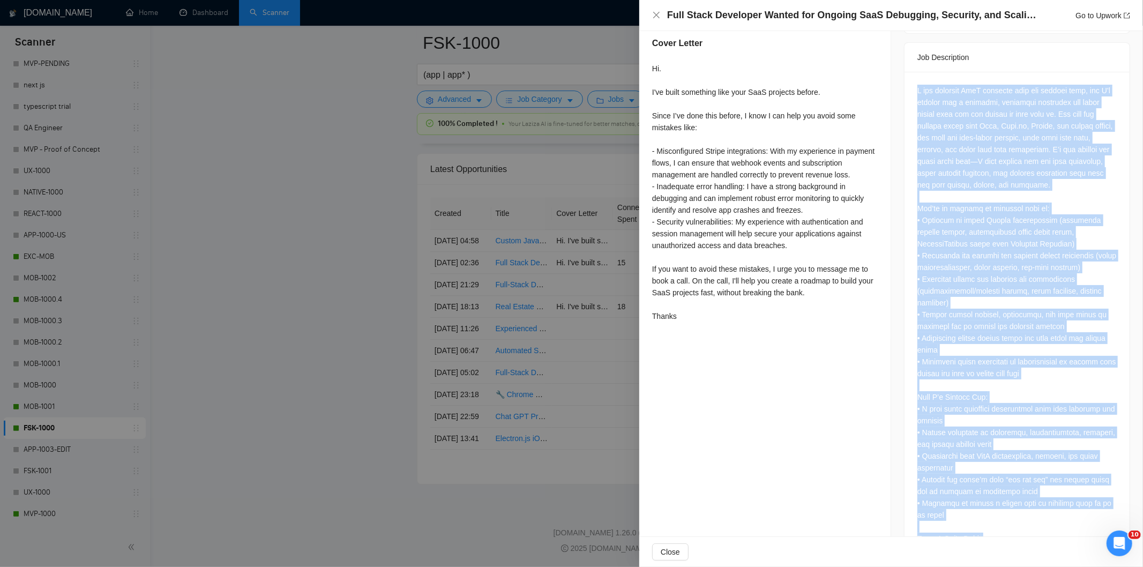
scroll to position [406, 0]
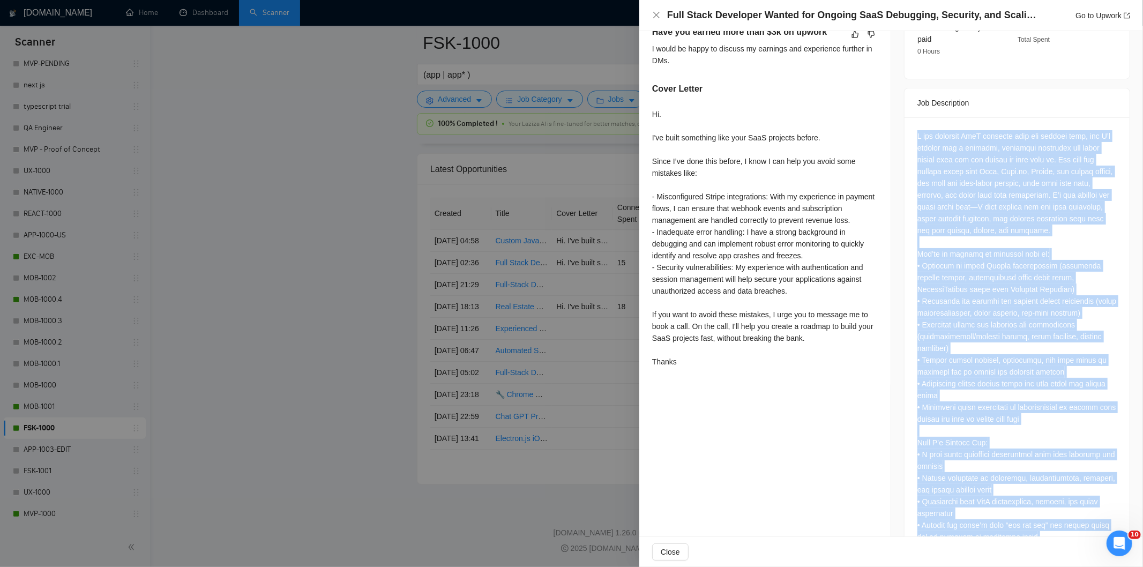
click at [999, 143] on div "Questions: Have you earned more than $3k on upwork" at bounding box center [1017, 501] width 199 height 743
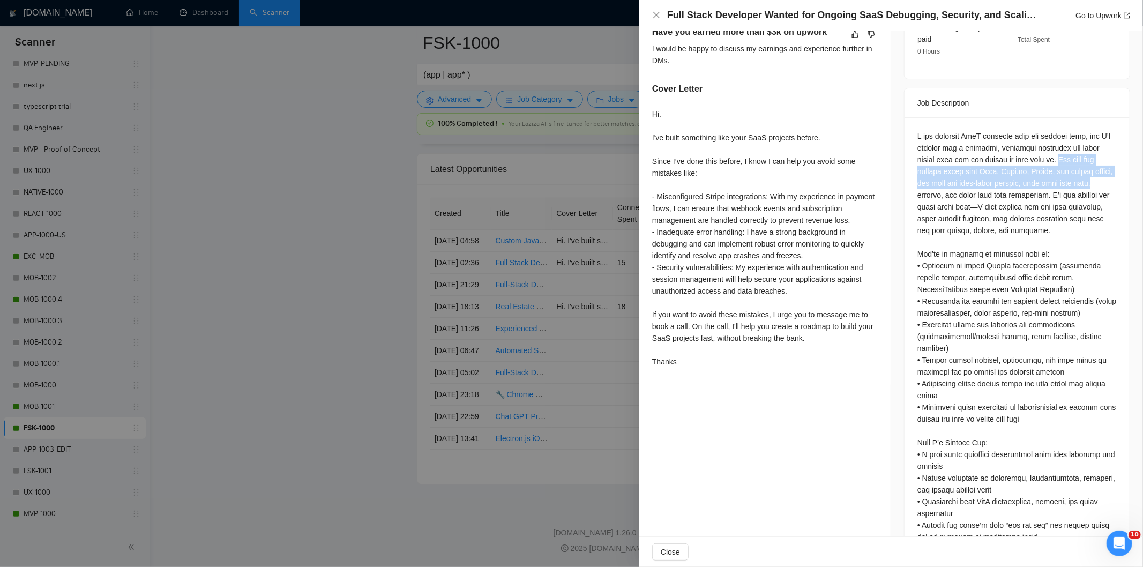
drag, startPoint x: 1067, startPoint y: 147, endPoint x: 1099, endPoint y: 170, distance: 39.3
click at [1099, 170] on div "Questions: Have you earned more than $3k on upwork" at bounding box center [1017, 501] width 199 height 743
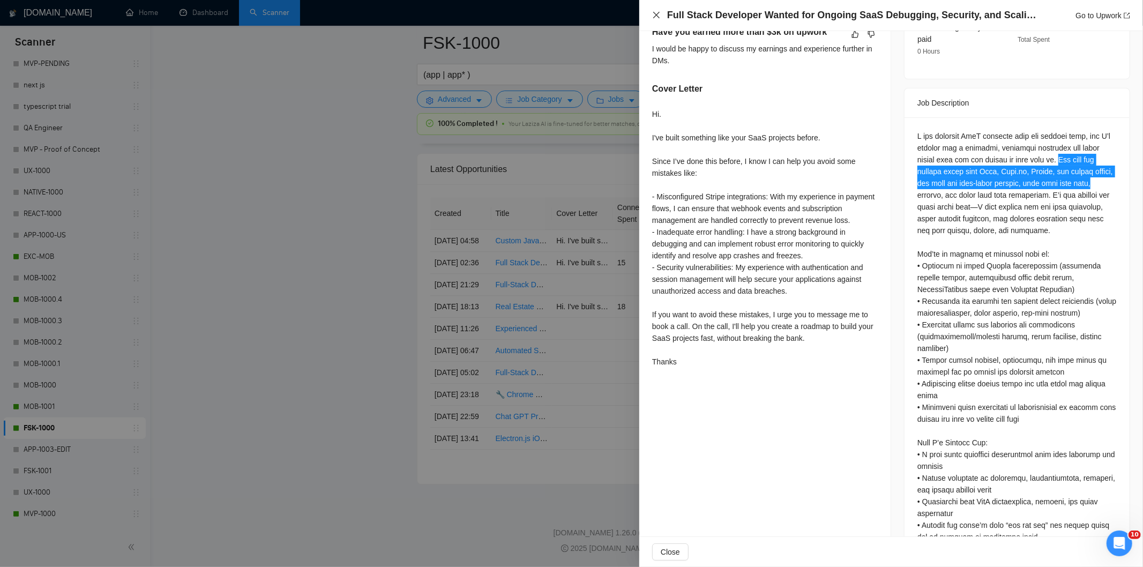
click at [656, 17] on icon "close" at bounding box center [656, 15] width 9 height 9
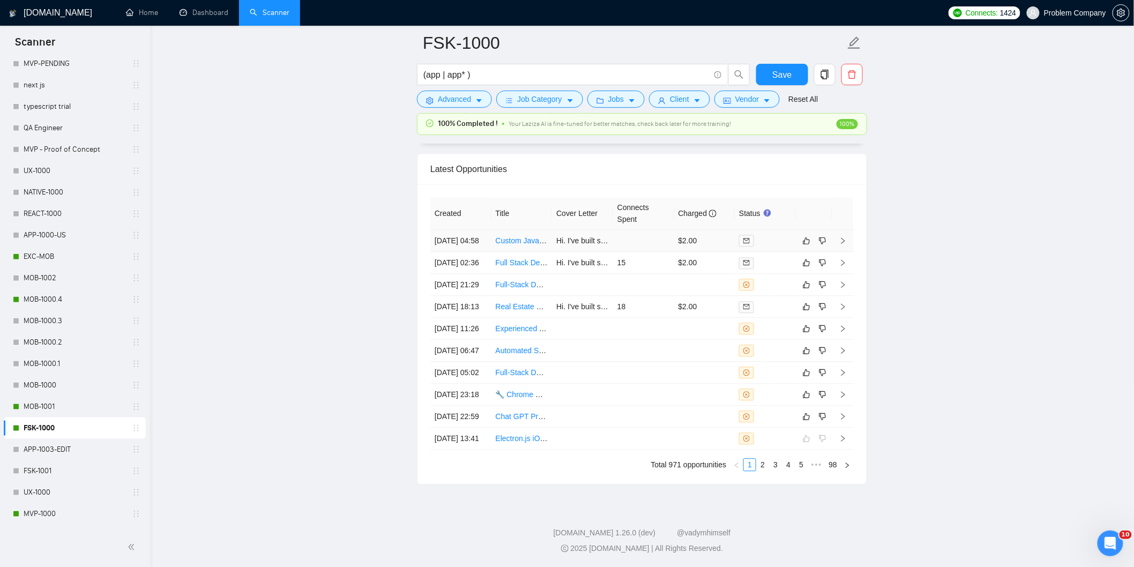
click at [478, 252] on td "29 Aug, 2025 04:58" at bounding box center [460, 241] width 61 height 22
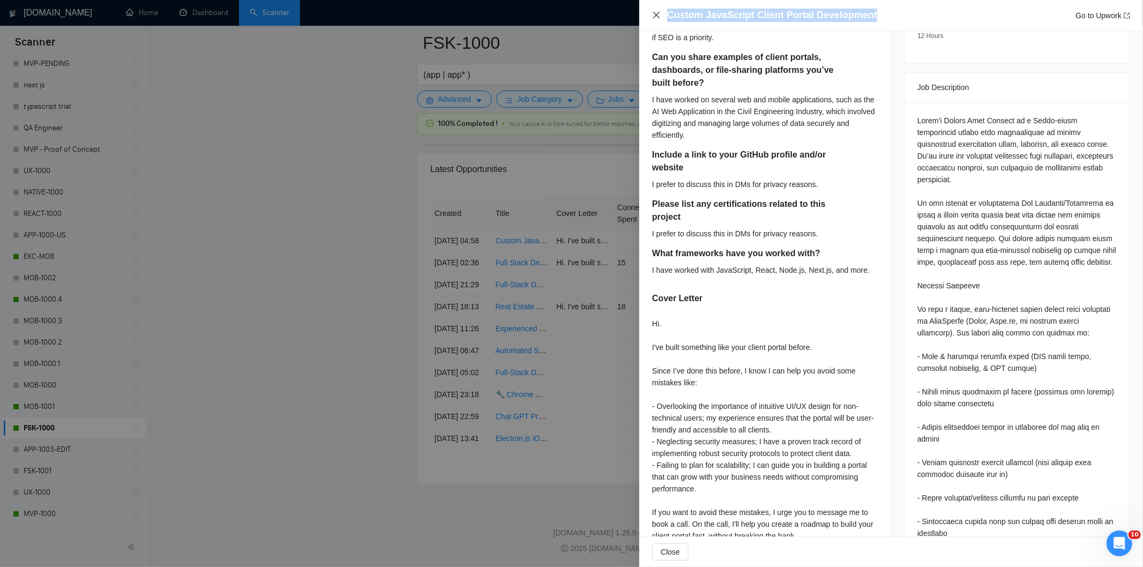
drag, startPoint x: 867, startPoint y: 15, endPoint x: 657, endPoint y: 13, distance: 209.6
click at [657, 13] on div "Custom JavaScript Client Portal Development Go to Upwork" at bounding box center [891, 15] width 478 height 13
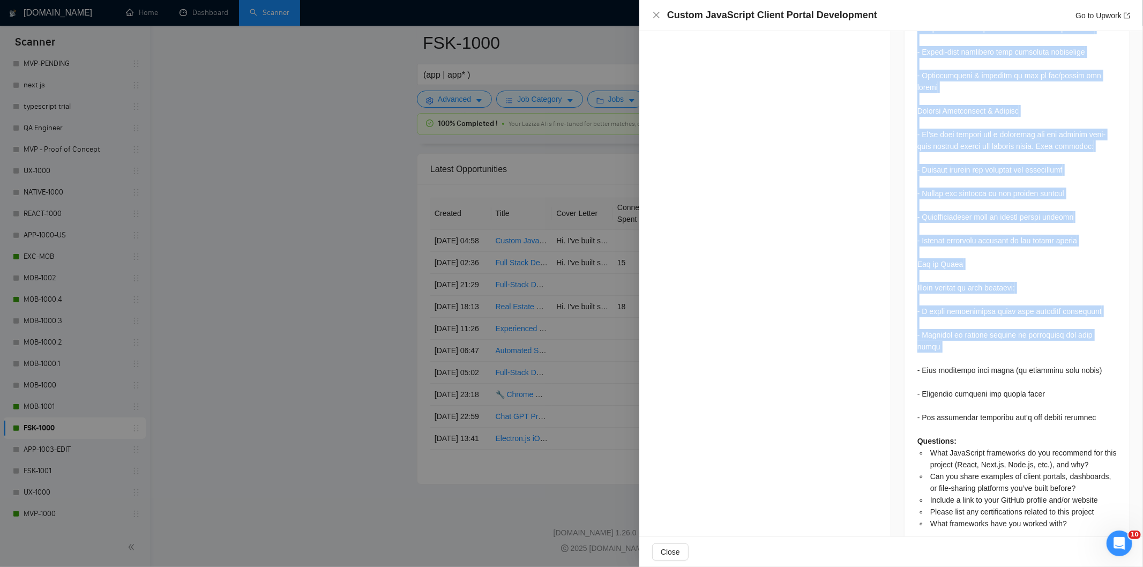
scroll to position [1267, 0]
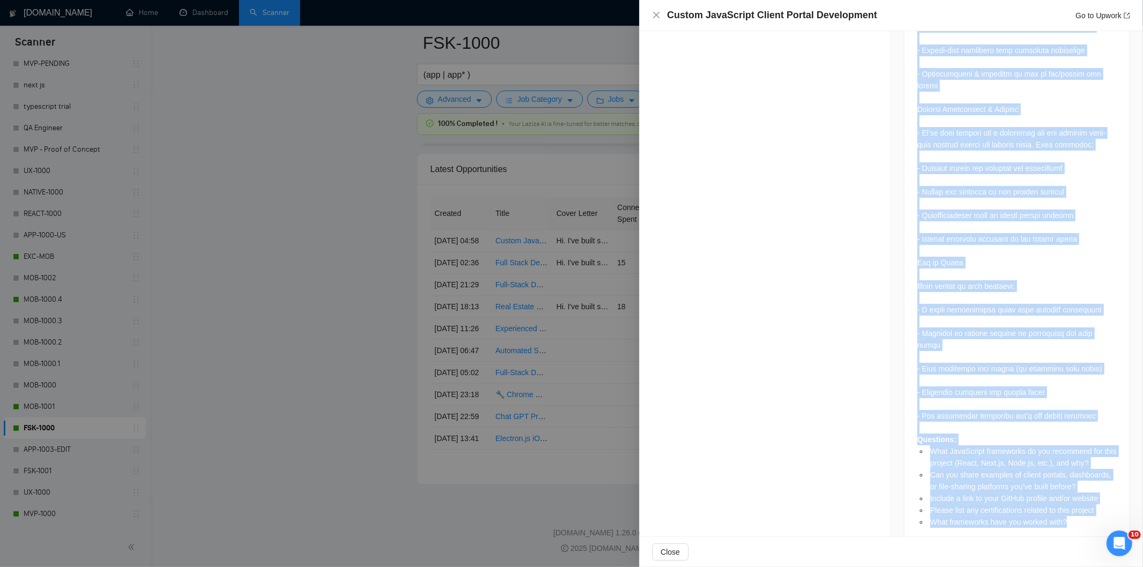
drag, startPoint x: 914, startPoint y: 99, endPoint x: 1085, endPoint y: 509, distance: 445.0
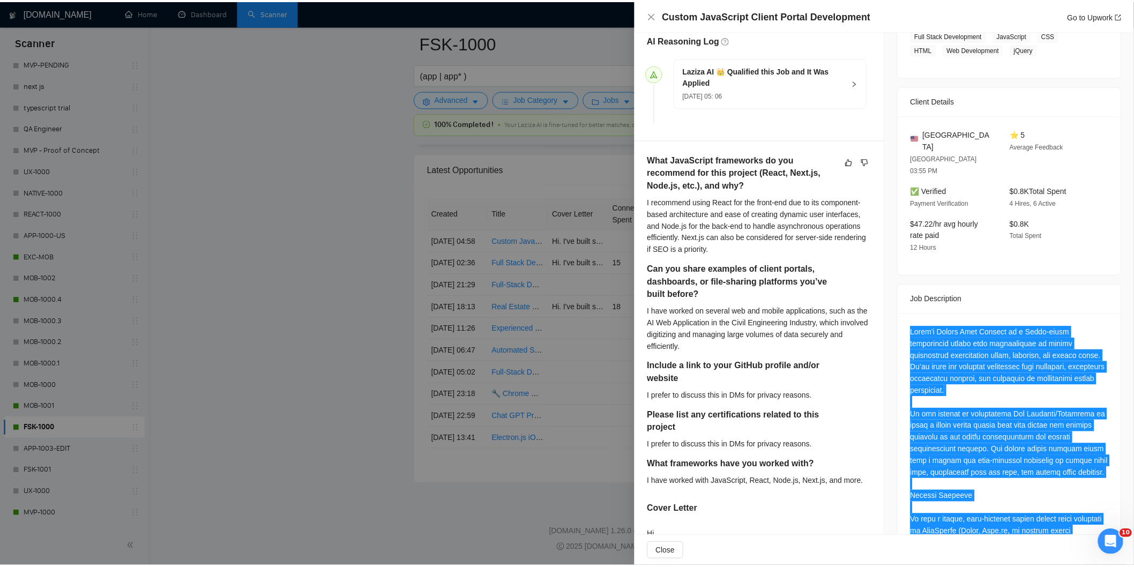
scroll to position [0, 0]
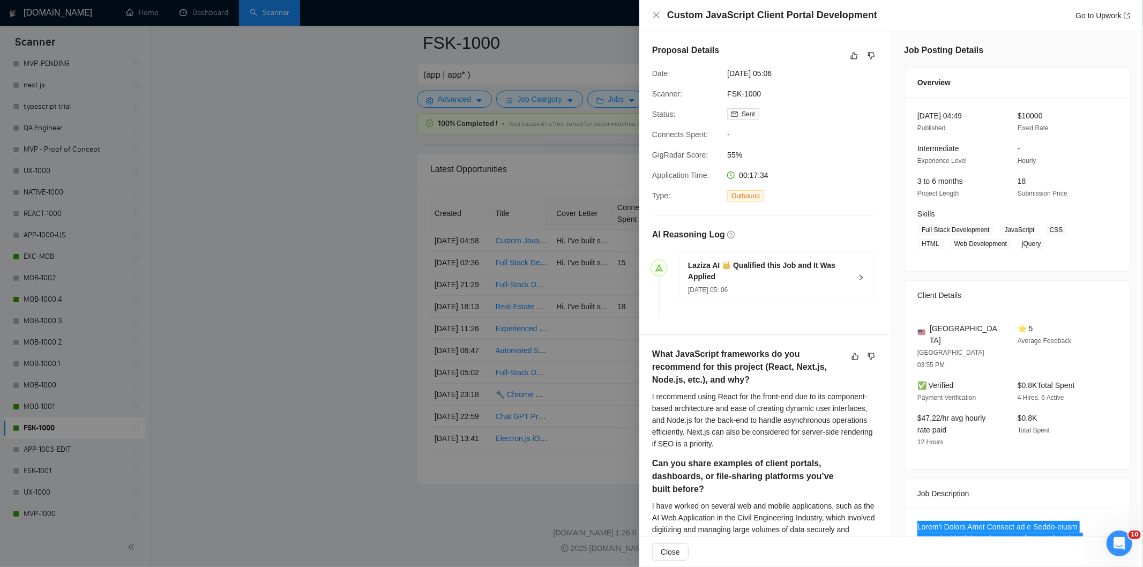
drag, startPoint x: 805, startPoint y: 73, endPoint x: 719, endPoint y: 74, distance: 85.8
click at [719, 74] on div "Date: 29 Aug, 2025 05:06" at bounding box center [761, 74] width 226 height 12
click at [657, 14] on icon "close" at bounding box center [656, 15] width 6 height 6
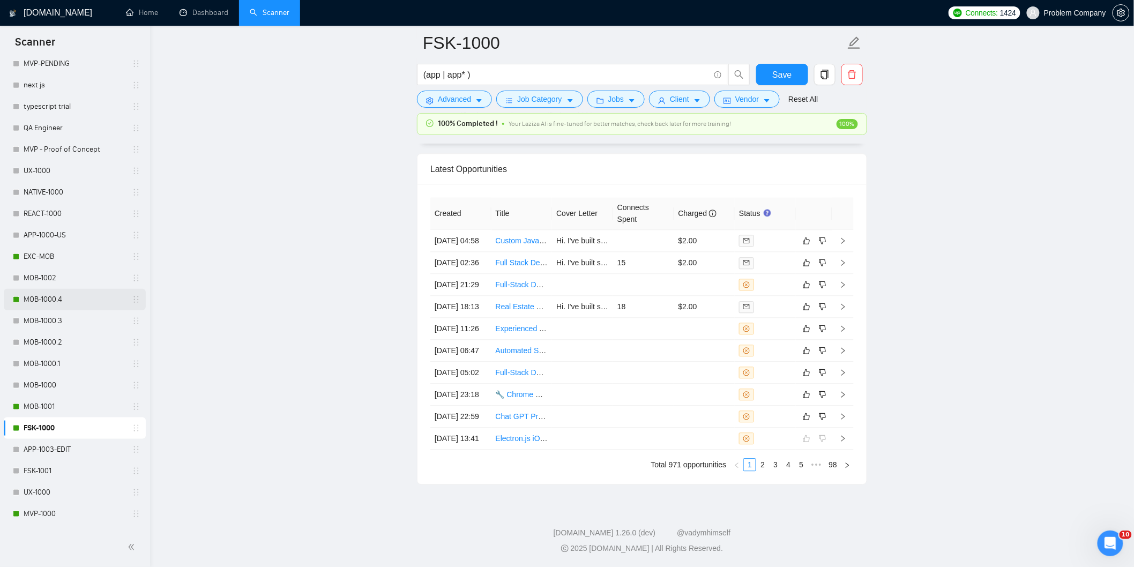
click at [58, 297] on link "MOB-1000.4" at bounding box center [75, 299] width 102 height 21
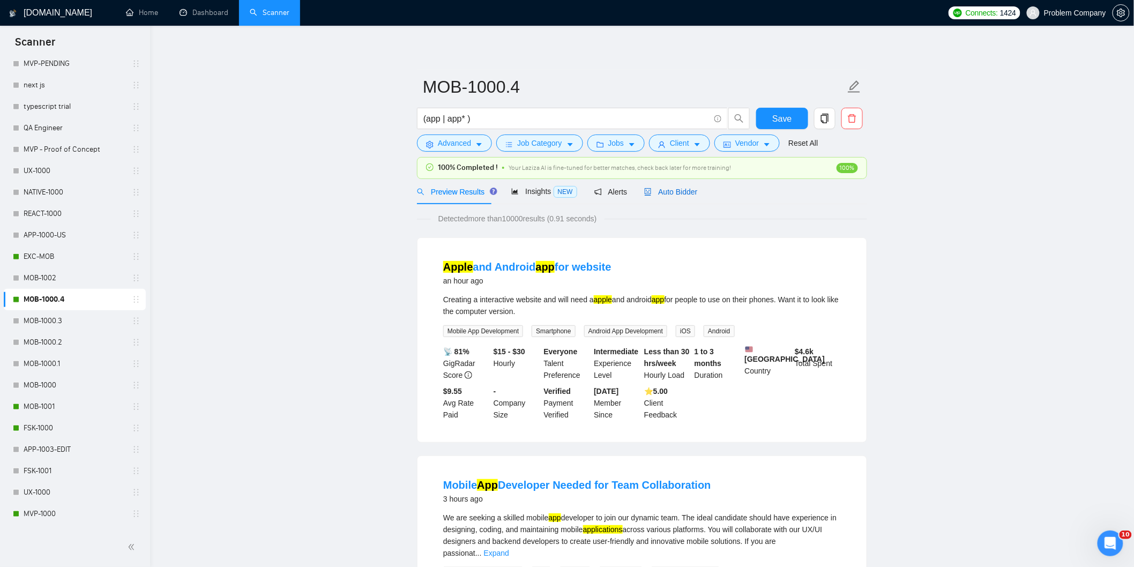
click at [673, 193] on span "Auto Bidder" at bounding box center [670, 192] width 53 height 9
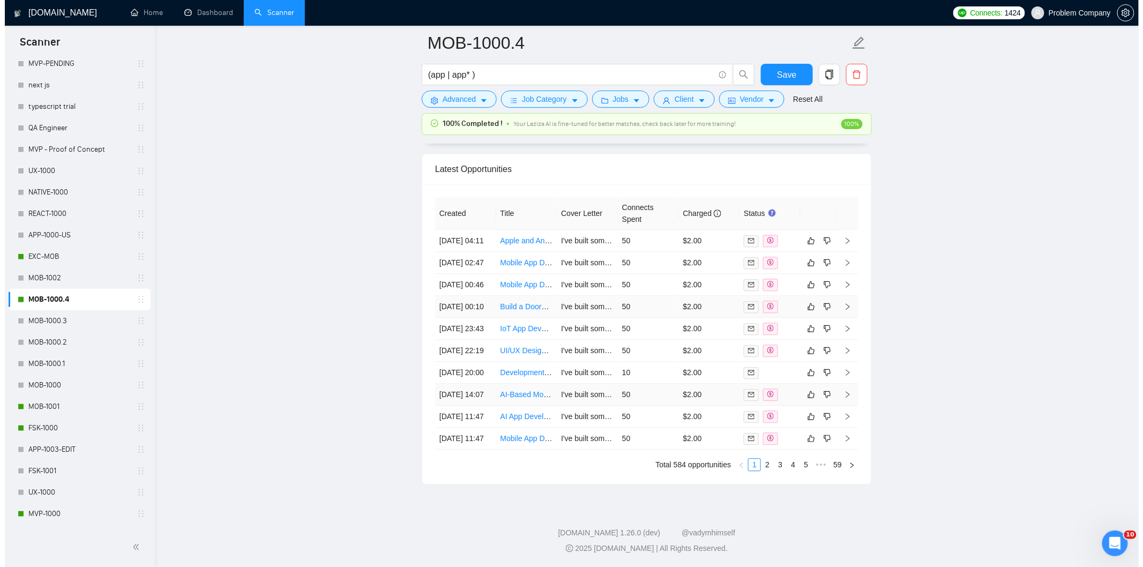
scroll to position [2739, 0]
click at [475, 382] on td "28 Aug, 2025 20:00" at bounding box center [460, 373] width 61 height 22
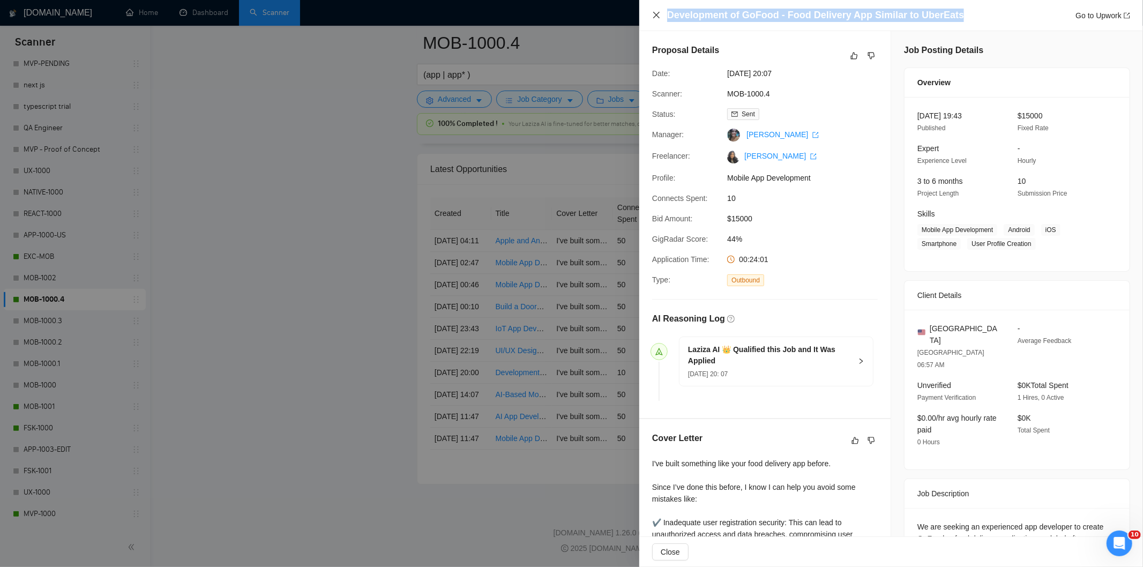
drag, startPoint x: 955, startPoint y: 14, endPoint x: 655, endPoint y: 17, distance: 299.6
click at [655, 17] on div "Development of GoFood - Food Delivery App Similar to UberEats Go to Upwork" at bounding box center [891, 15] width 478 height 13
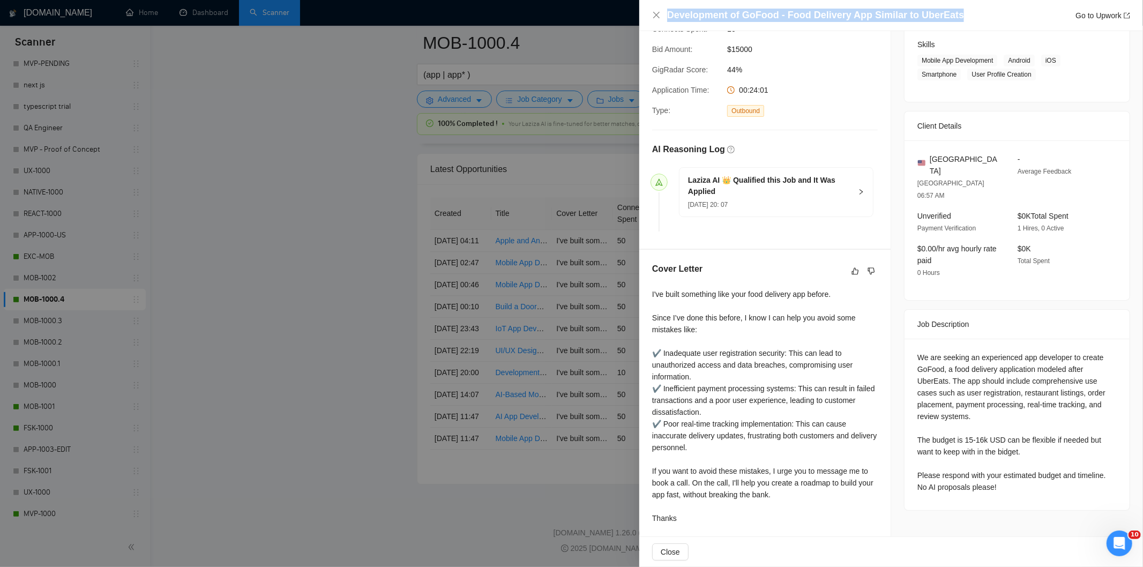
scroll to position [175, 0]
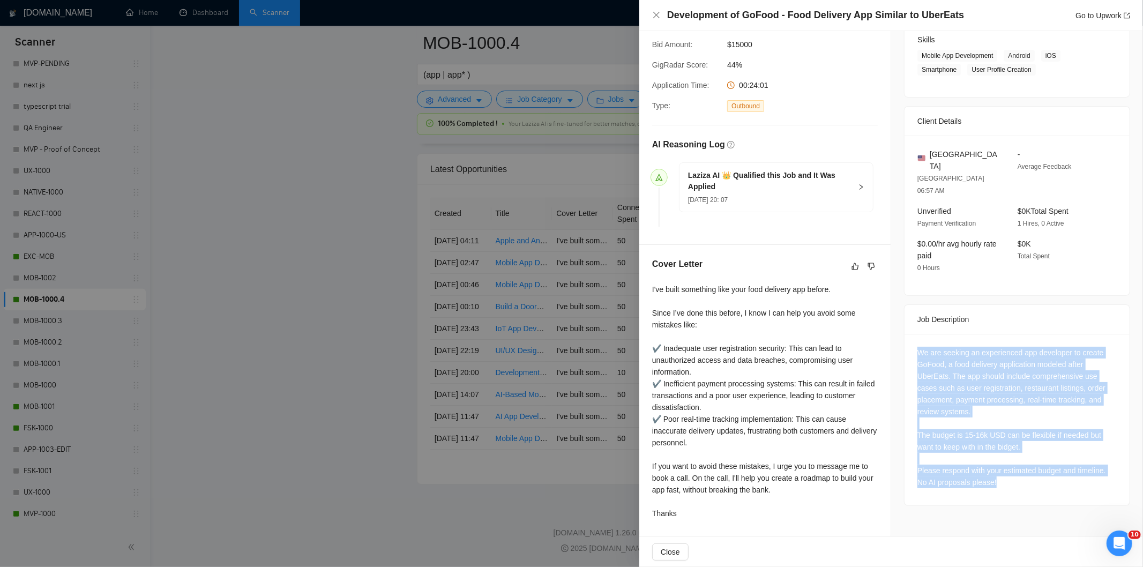
drag, startPoint x: 912, startPoint y: 329, endPoint x: 1030, endPoint y: 474, distance: 187.2
click at [1030, 474] on div "We are seeking an experienced app developer to create GoFood, a food delivery a…" at bounding box center [1017, 420] width 225 height 172
click at [652, 15] on icon "close" at bounding box center [656, 15] width 9 height 9
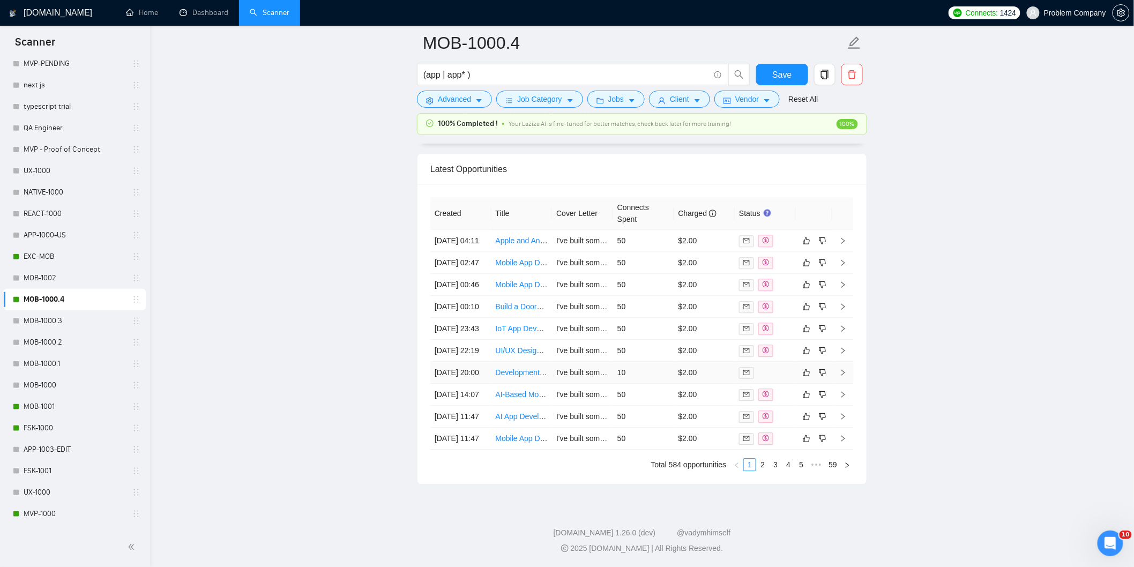
click at [470, 378] on td "28 Aug, 2025 20:00" at bounding box center [460, 373] width 61 height 22
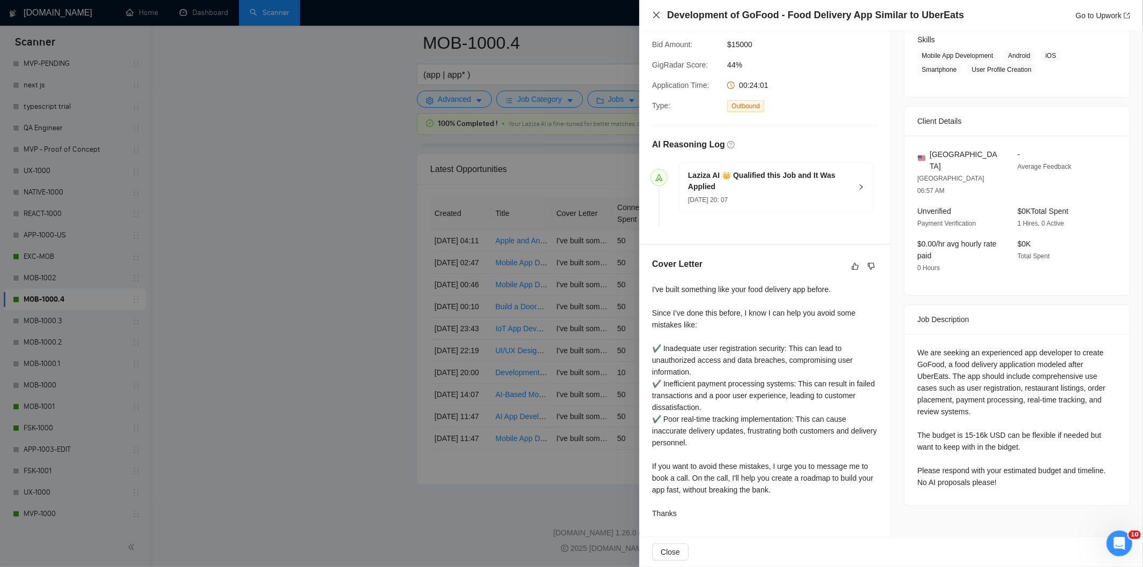
click at [659, 12] on icon "close" at bounding box center [656, 15] width 6 height 6
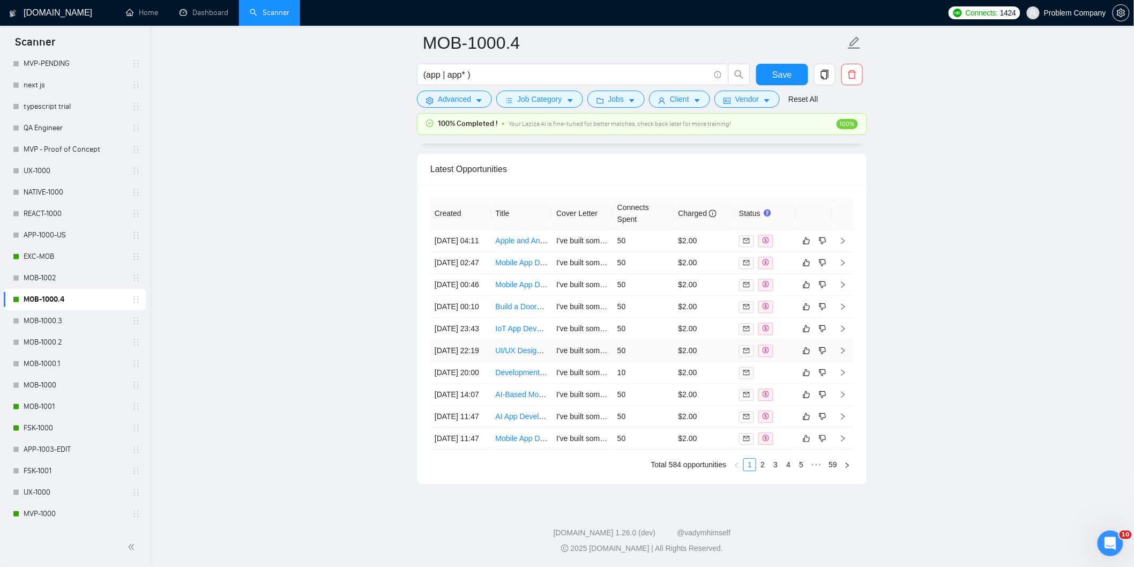
click at [470, 348] on td "28 Aug, 2025 22:19" at bounding box center [460, 351] width 61 height 22
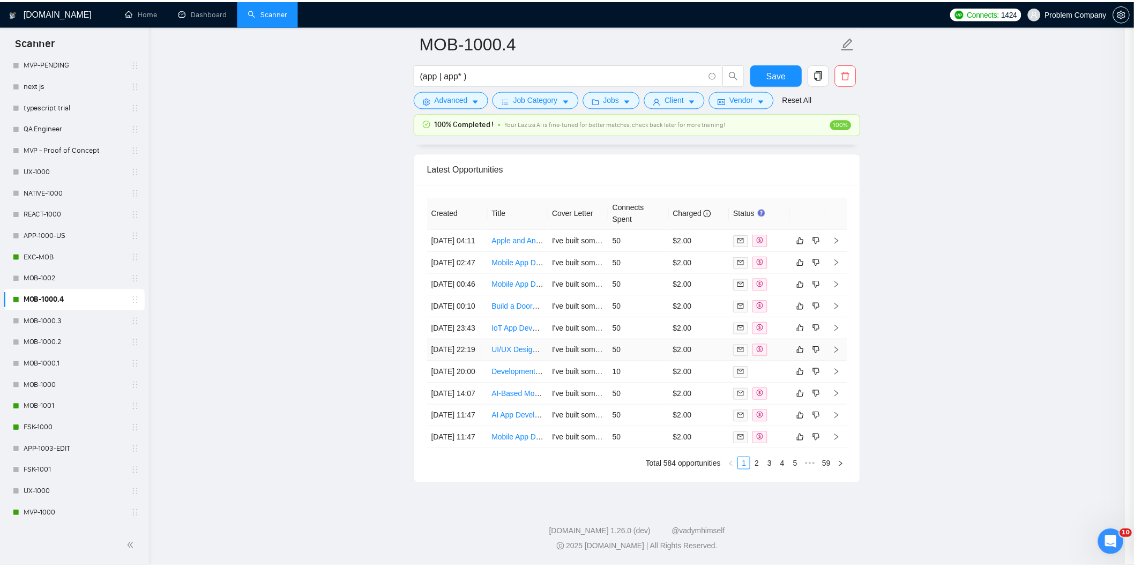
scroll to position [140, 0]
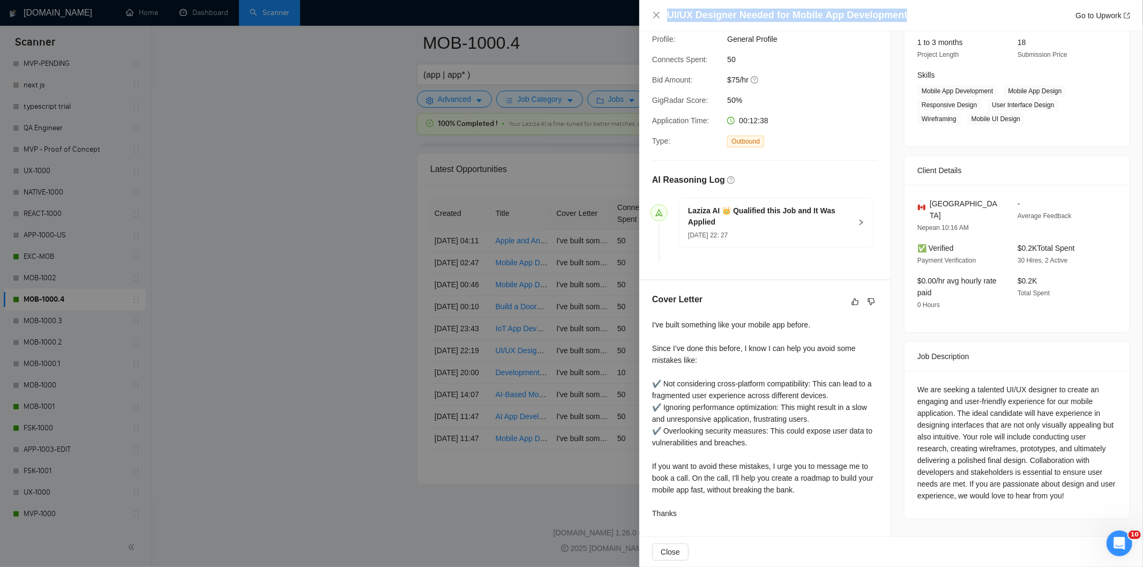
drag, startPoint x: 908, startPoint y: 17, endPoint x: 657, endPoint y: 23, distance: 251.5
click at [657, 23] on div "UI/UX Designer Needed for Mobile App Development Go to Upwork" at bounding box center [891, 15] width 504 height 31
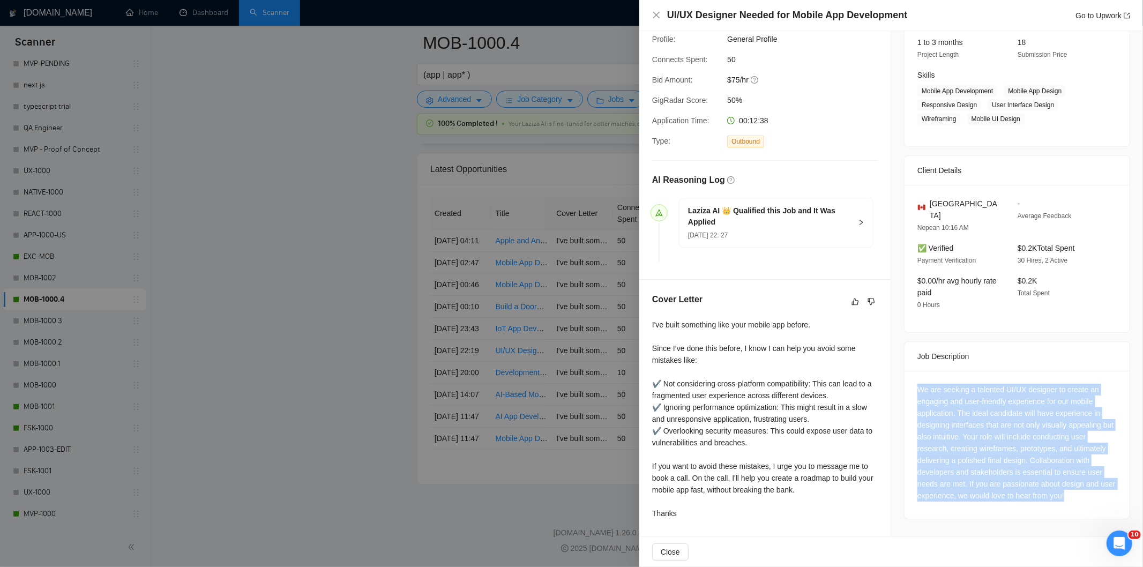
drag, startPoint x: 914, startPoint y: 381, endPoint x: 1090, endPoint y: 502, distance: 213.9
click at [1090, 502] on div "We are seeking a talented UI/UX designer to create an engaging and user-friendl…" at bounding box center [1017, 445] width 225 height 148
click at [658, 16] on icon "close" at bounding box center [656, 15] width 9 height 9
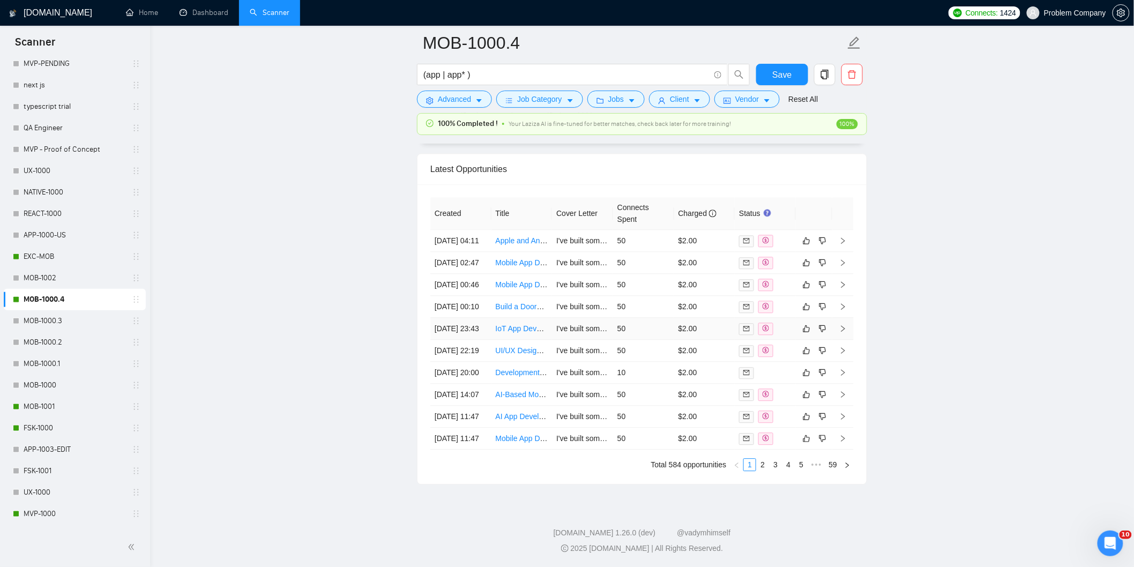
click at [472, 318] on td "28 Aug, 2025 23:43" at bounding box center [460, 329] width 61 height 22
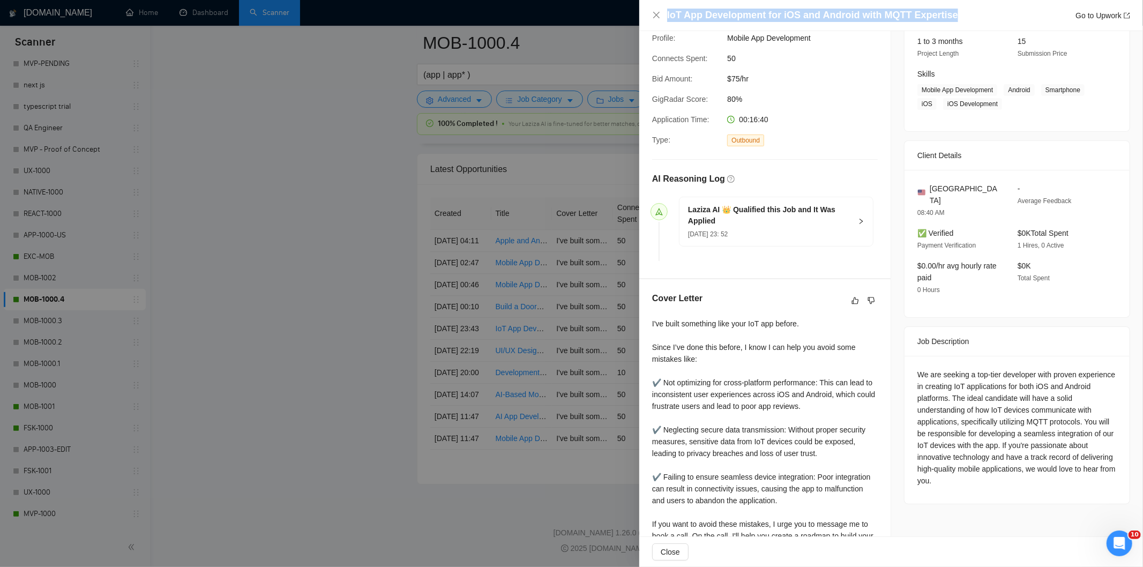
drag, startPoint x: 947, startPoint y: 16, endPoint x: 661, endPoint y: 17, distance: 285.7
click at [661, 17] on div "IoT App Development for iOS and Android with MQTT Expertise Go to Upwork" at bounding box center [891, 15] width 478 height 13
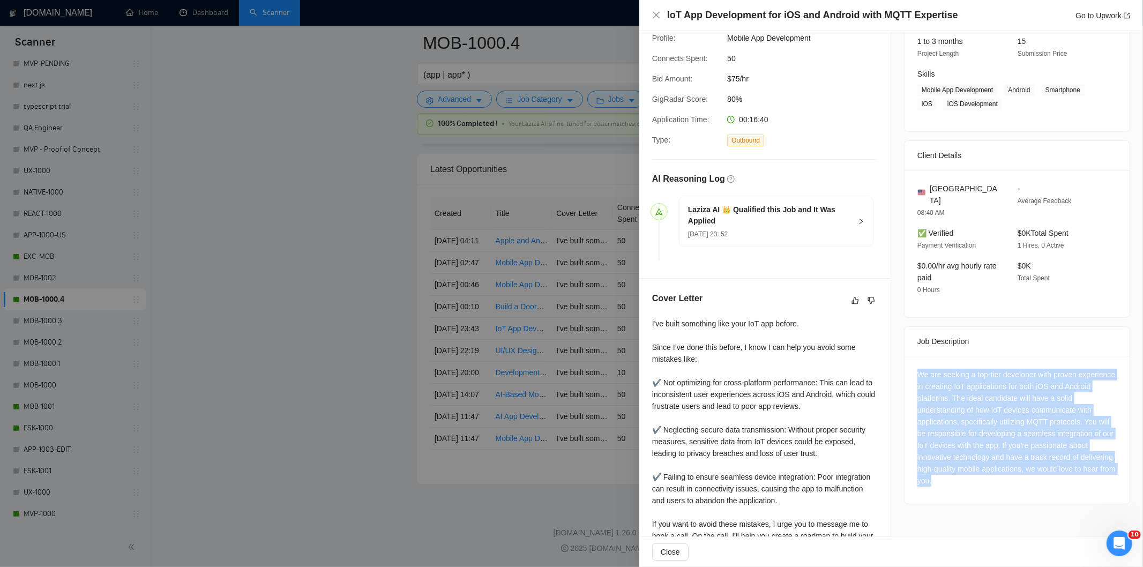
drag, startPoint x: 910, startPoint y: 366, endPoint x: 1078, endPoint y: 470, distance: 197.7
click at [1077, 470] on div "We are seeking a top-tier developer with proven experience in creating IoT appl…" at bounding box center [1017, 430] width 225 height 148
click at [657, 16] on icon "close" at bounding box center [656, 15] width 6 height 6
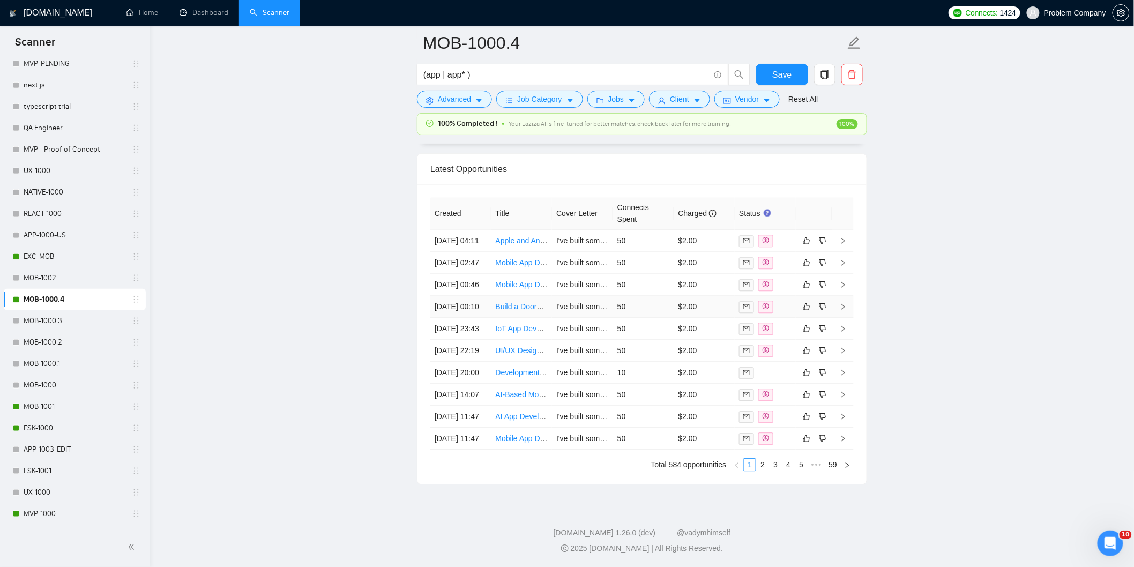
click at [469, 296] on td "29 Aug, 2025 00:10" at bounding box center [460, 307] width 61 height 22
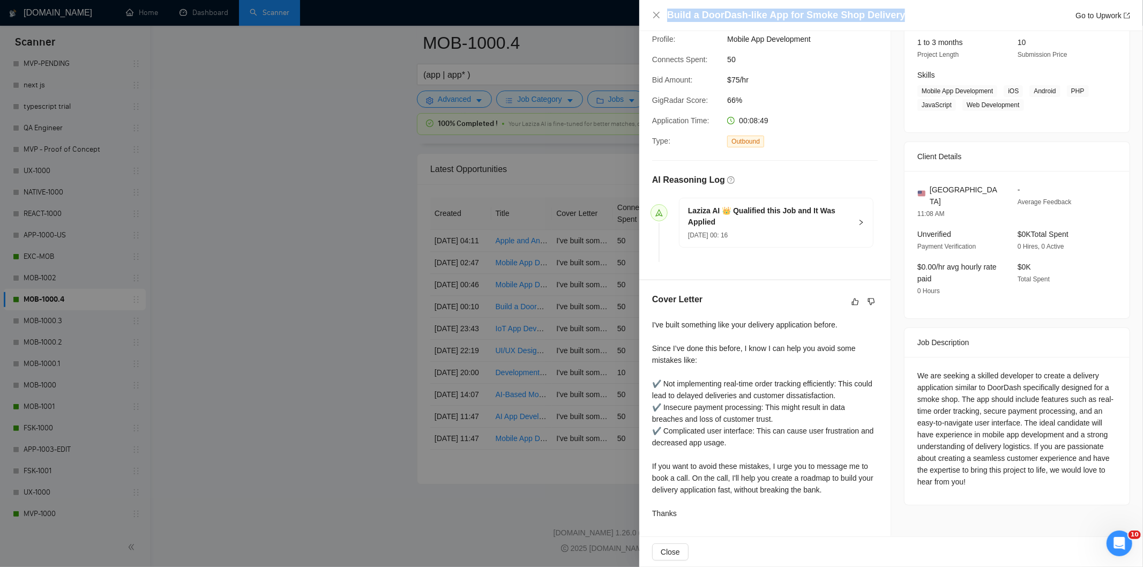
drag, startPoint x: 912, startPoint y: 20, endPoint x: 649, endPoint y: 20, distance: 263.7
click at [649, 20] on div "Build a DoorDash-like App for Smoke Shop Delivery Go to Upwork" at bounding box center [891, 15] width 504 height 31
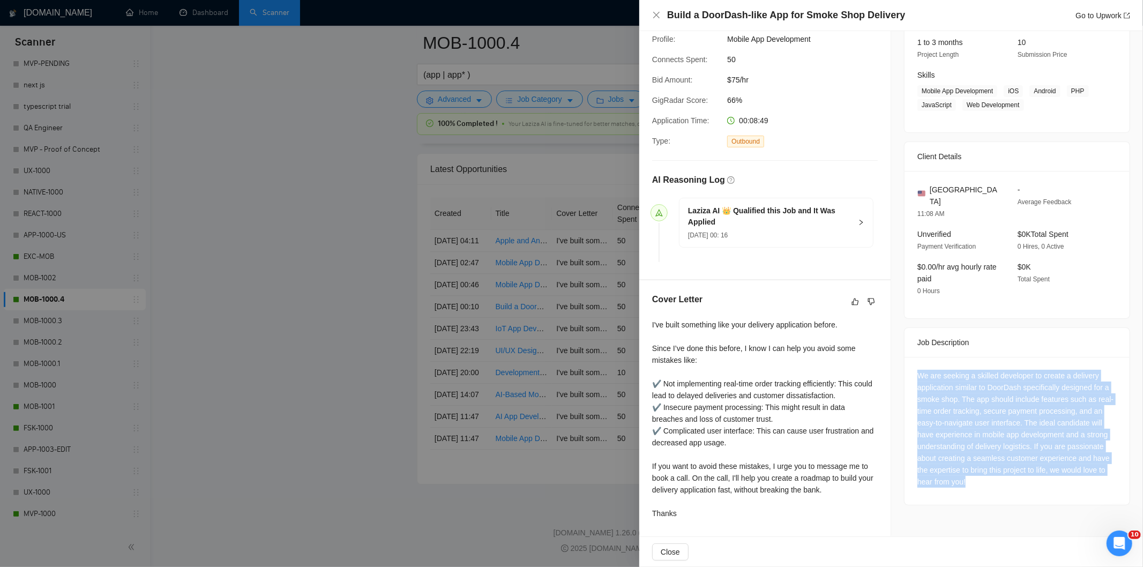
drag, startPoint x: 909, startPoint y: 362, endPoint x: 1000, endPoint y: 478, distance: 147.2
click at [1000, 478] on div "We are seeking a skilled developer to create a delivery application similar to …" at bounding box center [1017, 431] width 225 height 148
drag, startPoint x: 654, startPoint y: 16, endPoint x: 647, endPoint y: 18, distance: 7.8
click at [656, 16] on icon "close" at bounding box center [656, 15] width 9 height 9
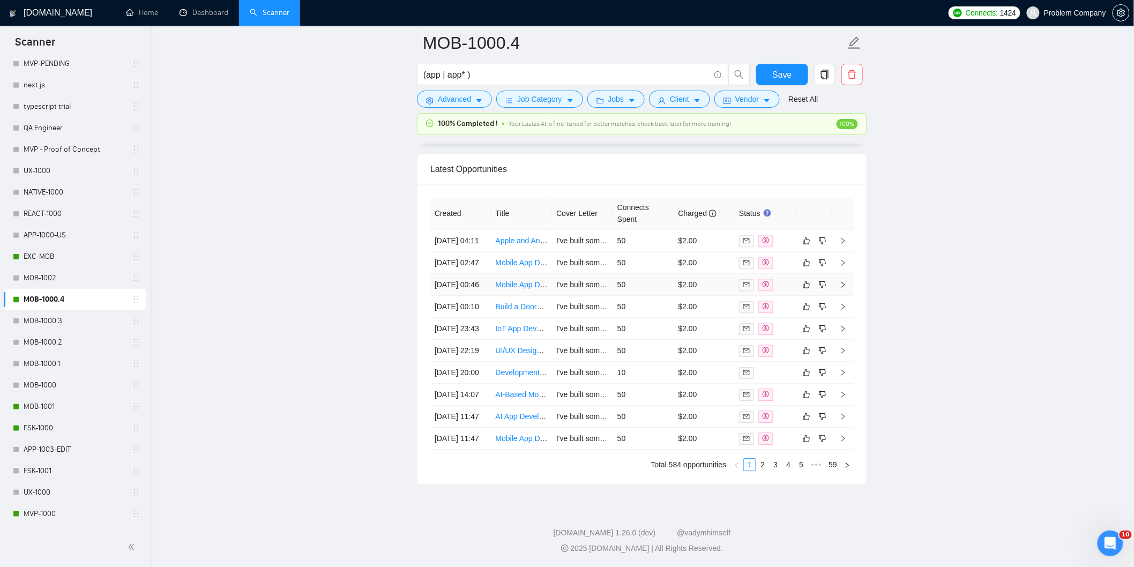
click at [475, 274] on td "29 Aug, 2025 00:46" at bounding box center [460, 285] width 61 height 22
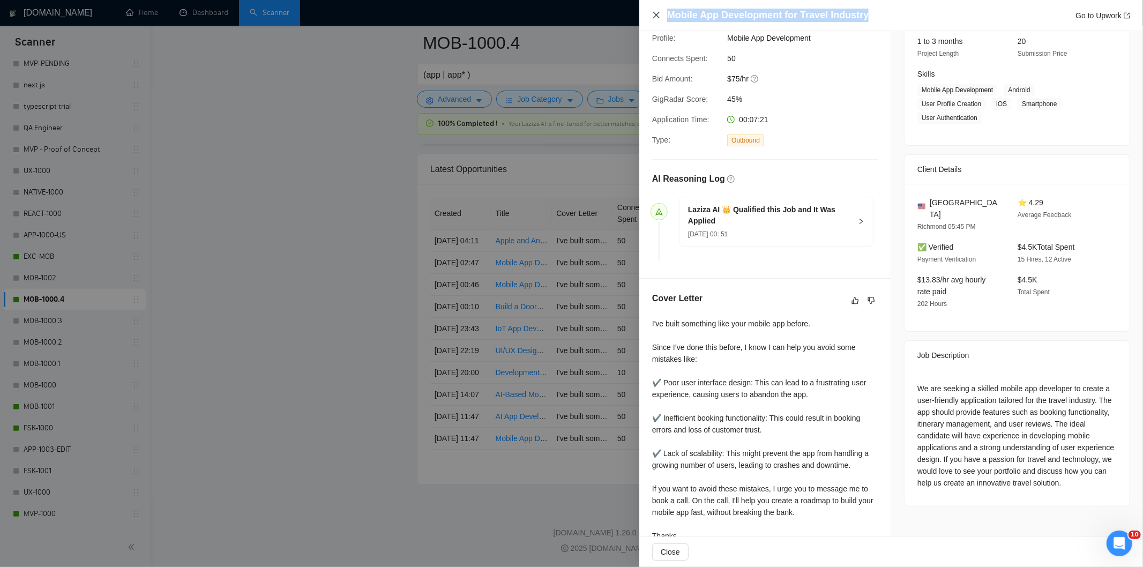
drag, startPoint x: 877, startPoint y: 19, endPoint x: 660, endPoint y: 12, distance: 216.7
click at [660, 12] on div "Mobile App Development for Travel Industry Go to Upwork" at bounding box center [891, 15] width 478 height 13
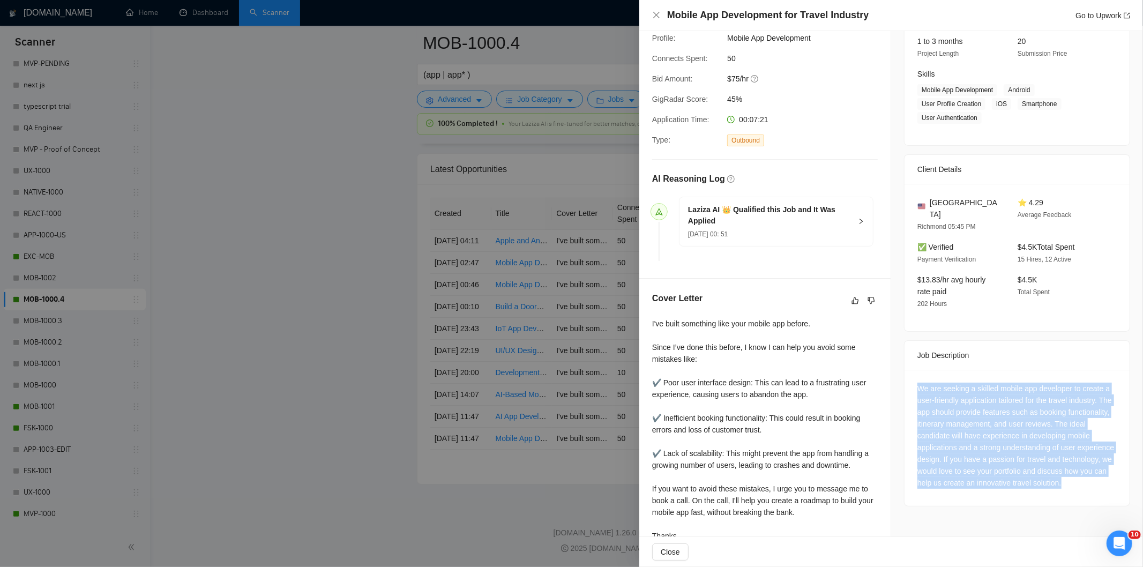
drag, startPoint x: 911, startPoint y: 378, endPoint x: 1000, endPoint y: 486, distance: 139.7
click at [1000, 486] on div "We are seeking a skilled mobile app developer to create a user-friendly applica…" at bounding box center [1017, 438] width 225 height 136
click at [657, 14] on icon "close" at bounding box center [656, 15] width 9 height 9
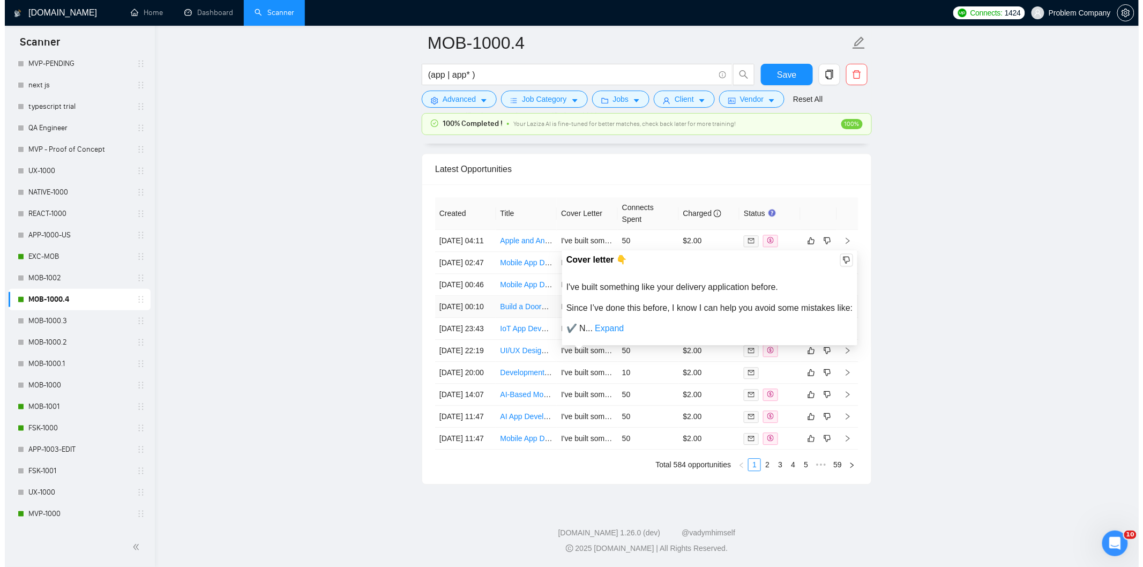
scroll to position [2680, 0]
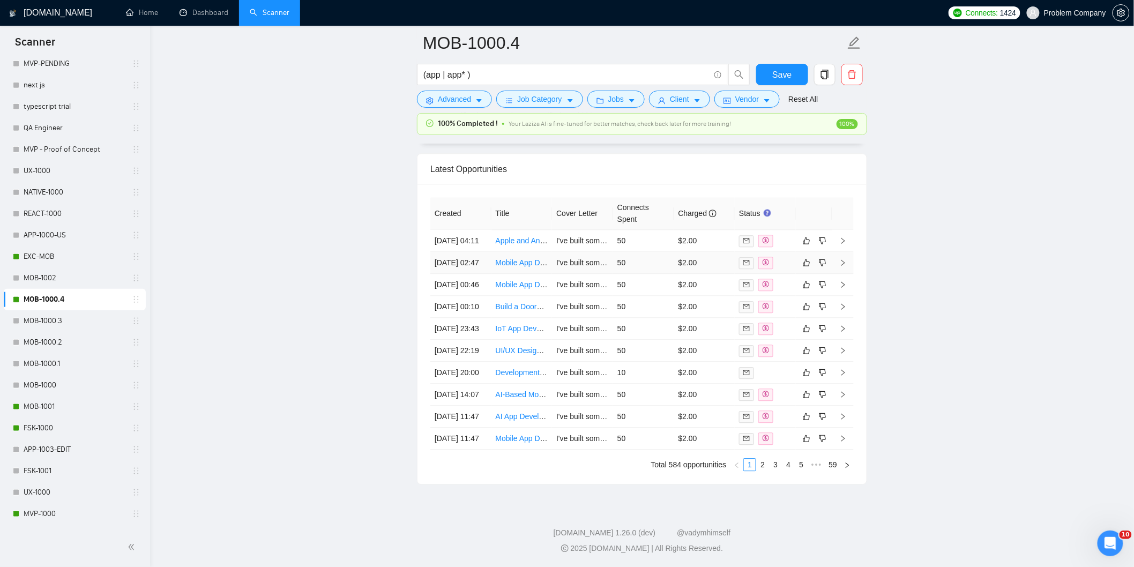
click at [474, 274] on td "29 Aug, 2025 02:47" at bounding box center [460, 263] width 61 height 22
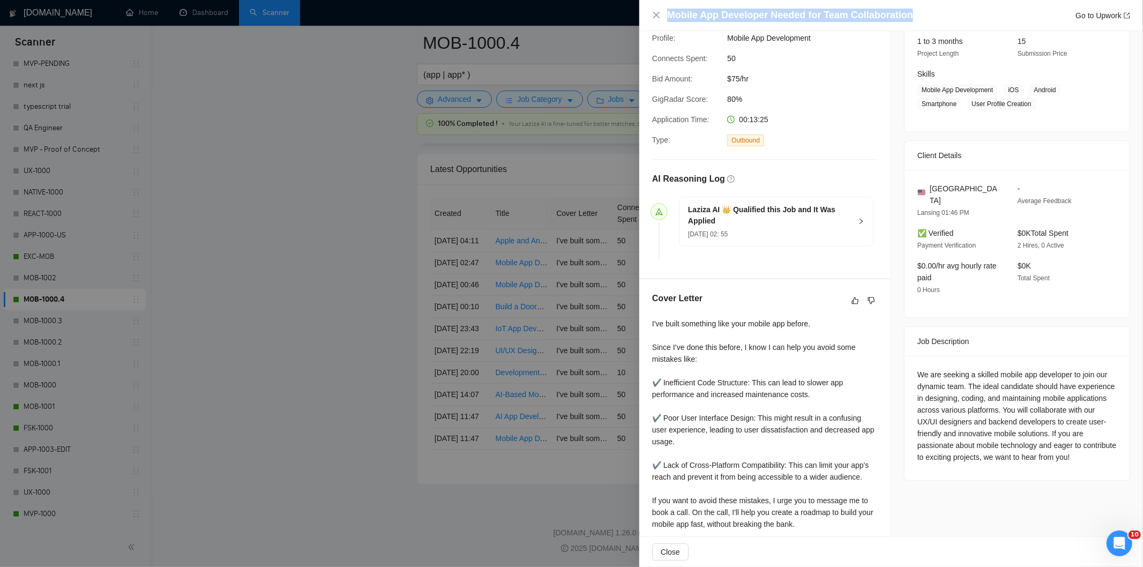
drag, startPoint x: 913, startPoint y: 16, endPoint x: 667, endPoint y: 9, distance: 246.7
click at [667, 9] on div "Mobile App Developer Needed for Team Collaboration Go to Upwork" at bounding box center [898, 15] width 463 height 13
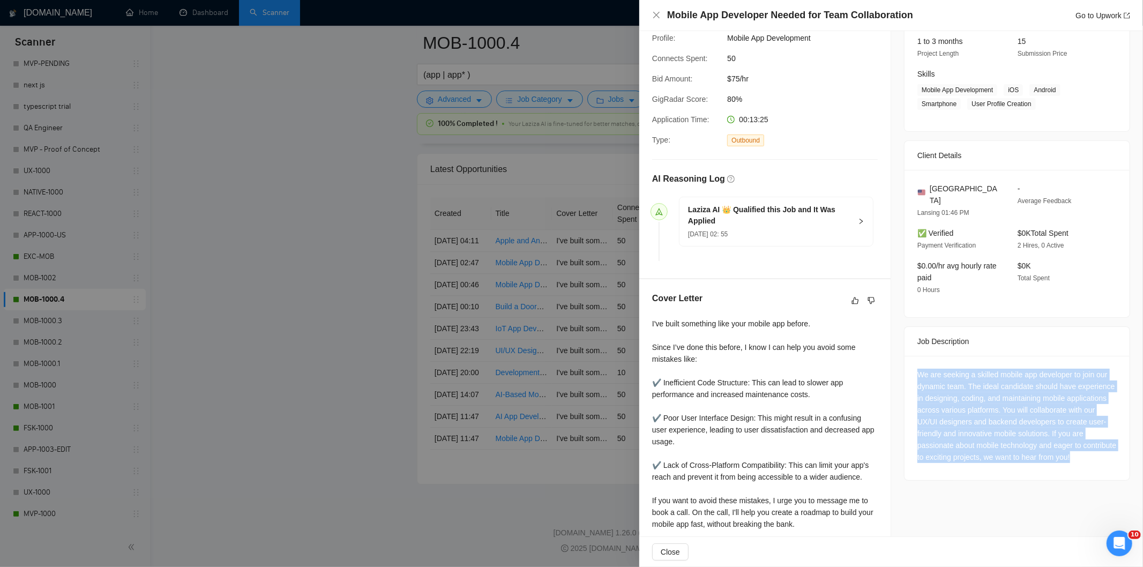
drag, startPoint x: 909, startPoint y: 361, endPoint x: 1129, endPoint y: 461, distance: 242.5
click at [1129, 461] on div "Job Posting Details Overview 29 Aug, 2025 02:41 Published $20 - $45 Hourly Rate…" at bounding box center [1017, 231] width 252 height 680
click at [988, 454] on div "We are seeking a skilled mobile app developer to join our dynamic team. The ide…" at bounding box center [1017, 418] width 225 height 124
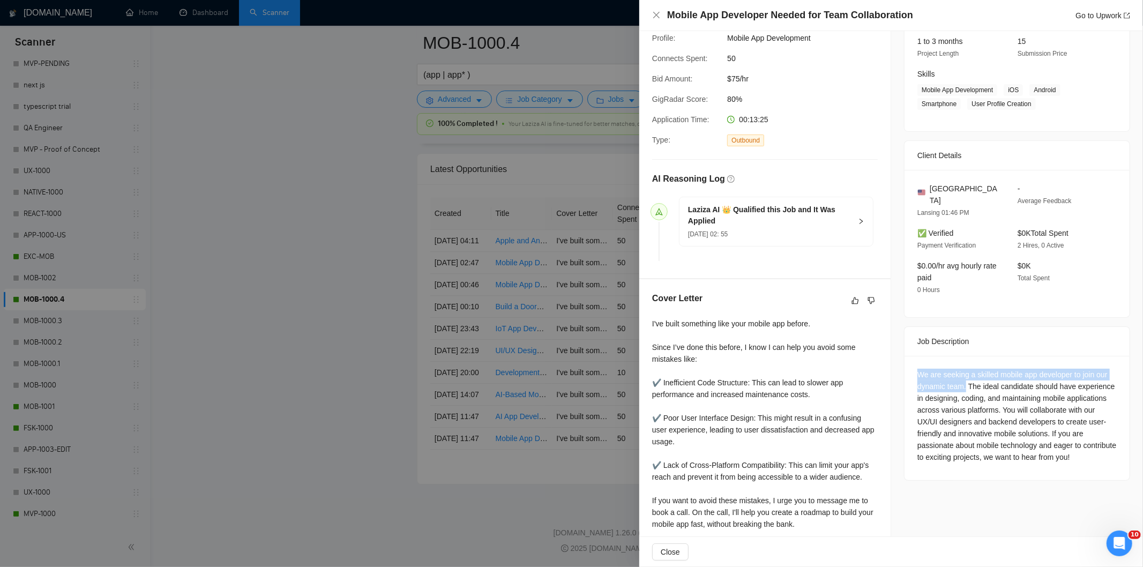
drag, startPoint x: 962, startPoint y: 374, endPoint x: 953, endPoint y: 371, distance: 9.7
click at [918, 369] on div "We are seeking a skilled mobile app developer to join our dynamic team. The ide…" at bounding box center [1017, 416] width 199 height 94
click at [994, 399] on div "We are seeking a skilled mobile app developer to join our dynamic team. The ide…" at bounding box center [1017, 416] width 199 height 94
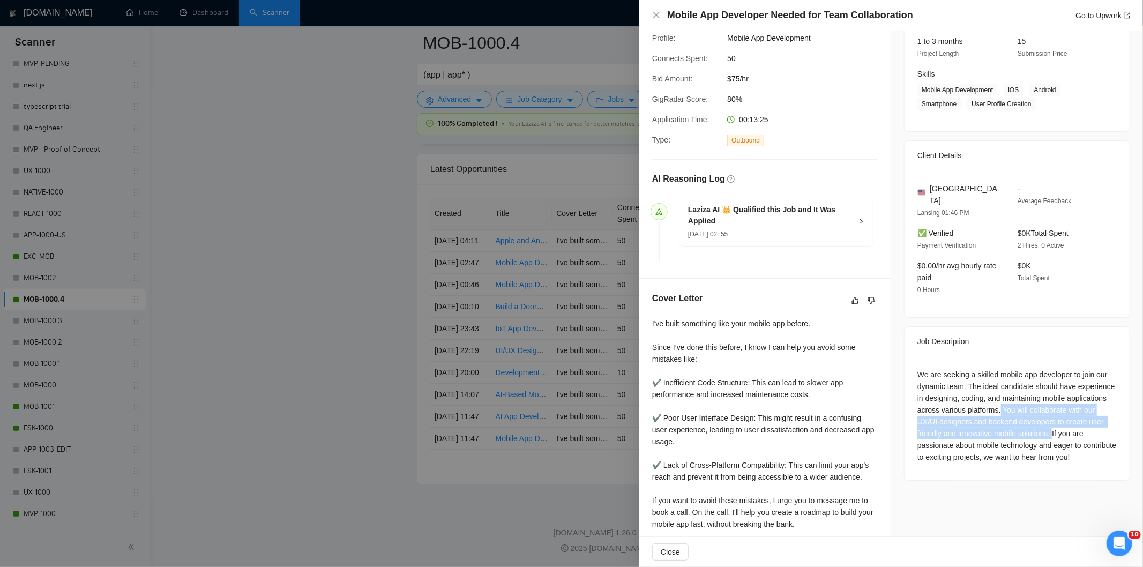
drag, startPoint x: 994, startPoint y: 399, endPoint x: 1046, endPoint y: 419, distance: 55.8
click at [1046, 419] on div "We are seeking a skilled mobile app developer to join our dynamic team. The ide…" at bounding box center [1017, 416] width 199 height 94
click at [656, 17] on icon "close" at bounding box center [656, 15] width 9 height 9
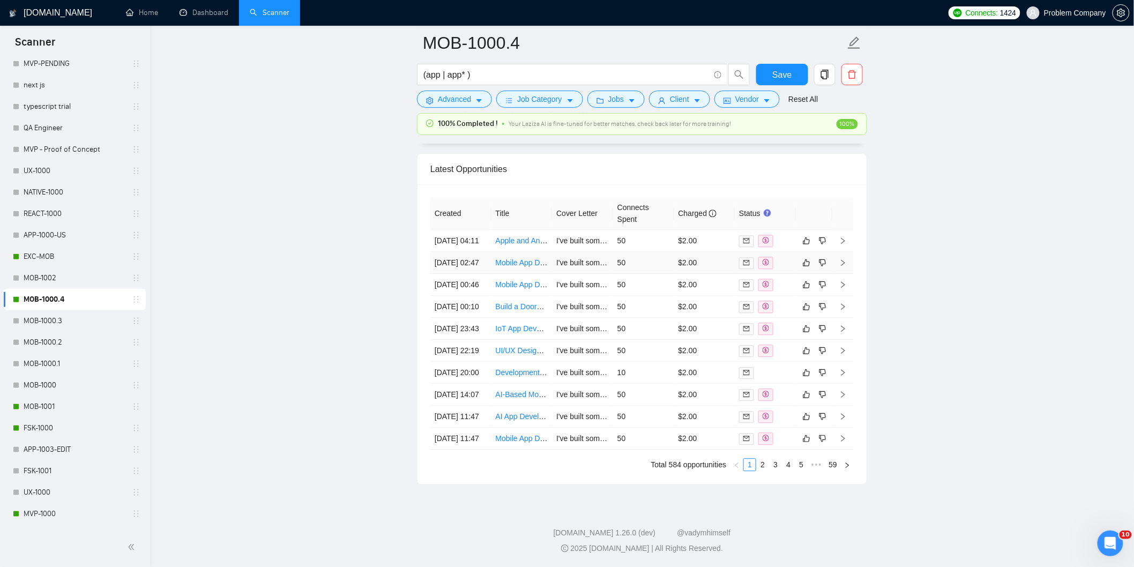
click at [475, 267] on td "29 Aug, 2025 02:47" at bounding box center [460, 263] width 61 height 22
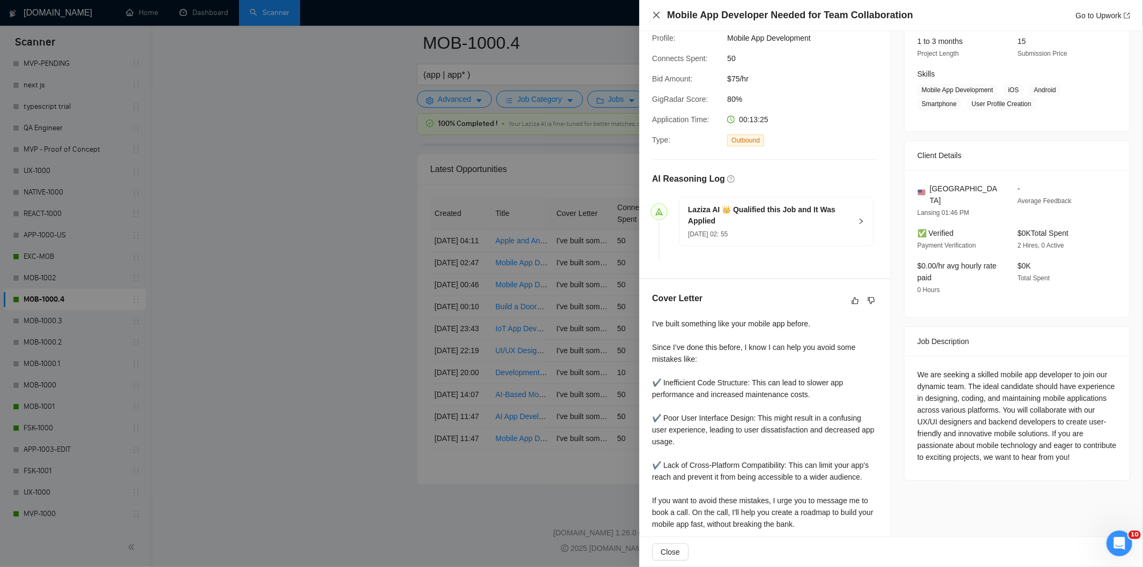
click at [658, 15] on icon "close" at bounding box center [656, 15] width 9 height 9
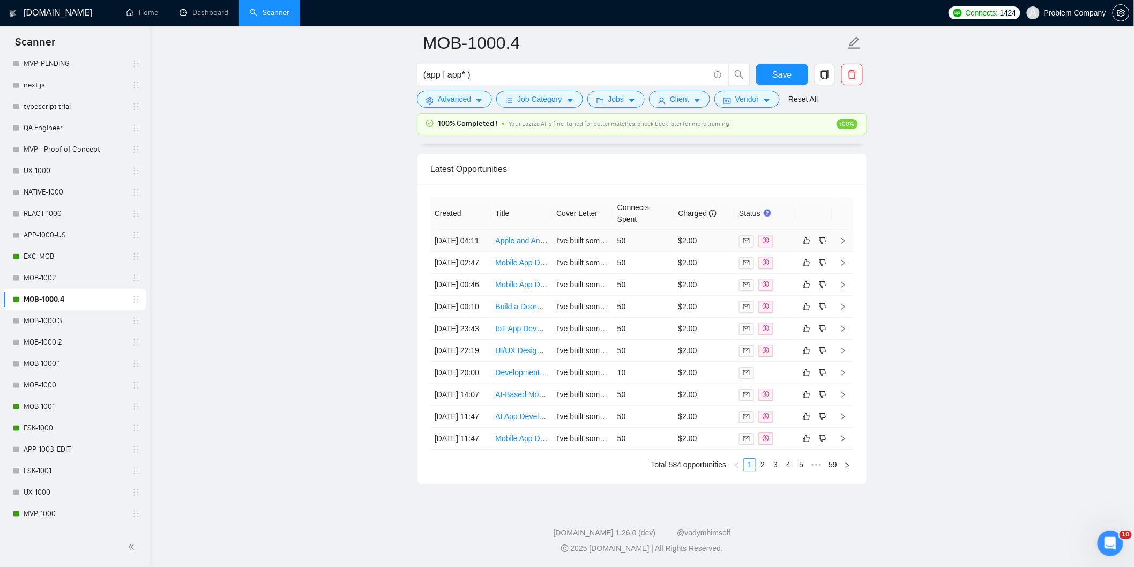
click at [481, 242] on td "29 Aug, 2025 04:11" at bounding box center [460, 241] width 61 height 22
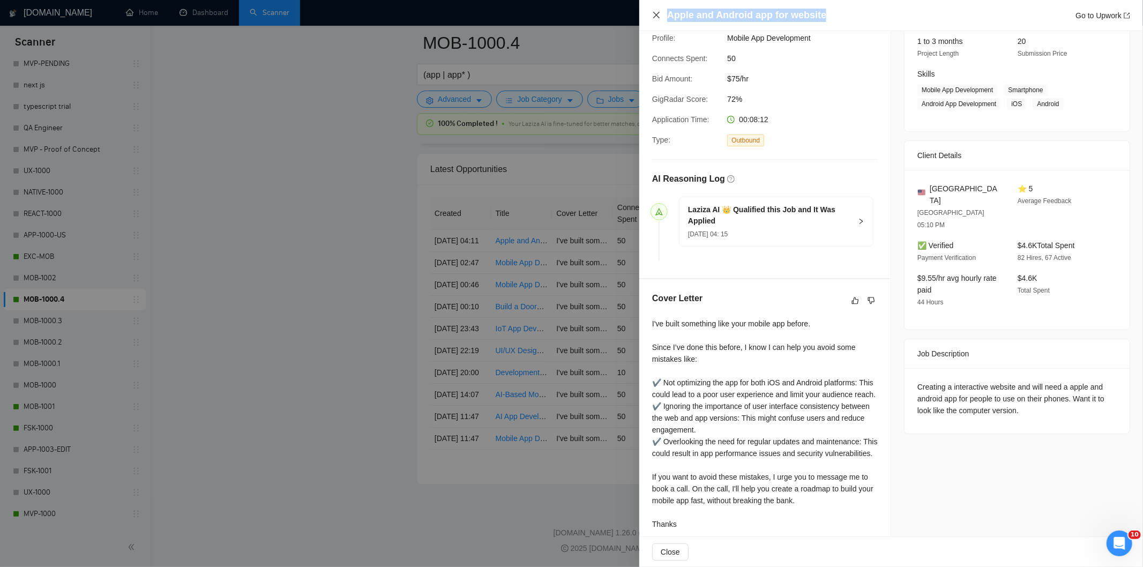
drag, startPoint x: 845, startPoint y: 12, endPoint x: 656, endPoint y: 11, distance: 189.7
click at [656, 11] on div "Apple and Android app for website Go to Upwork" at bounding box center [891, 15] width 478 height 13
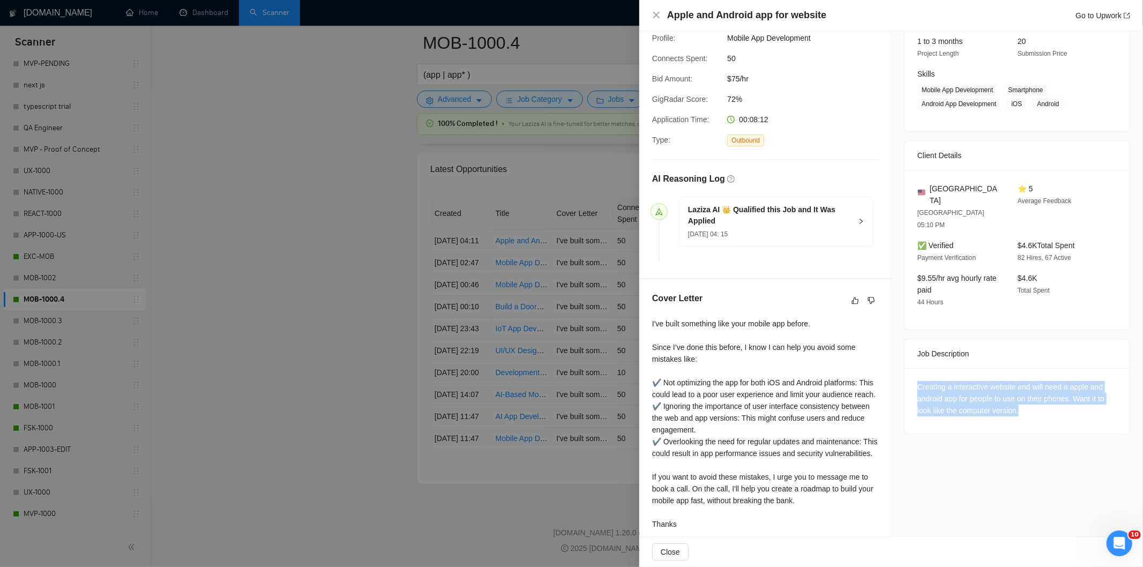
drag, startPoint x: 903, startPoint y: 360, endPoint x: 1042, endPoint y: 396, distance: 143.8
click at [1042, 396] on div "Creating a interactive website and will need a apple and android app for people…" at bounding box center [1017, 400] width 225 height 65
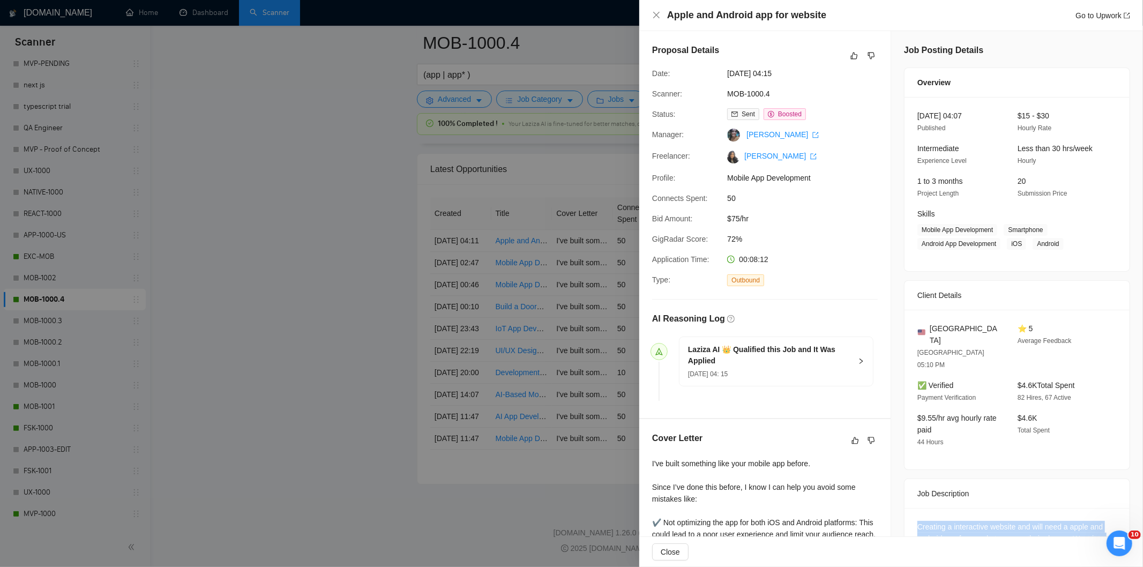
drag, startPoint x: 807, startPoint y: 77, endPoint x: 720, endPoint y: 71, distance: 86.5
click at [720, 71] on div "Date: 29 Aug, 2025 04:15" at bounding box center [761, 74] width 226 height 12
